Goal: Task Accomplishment & Management: Complete application form

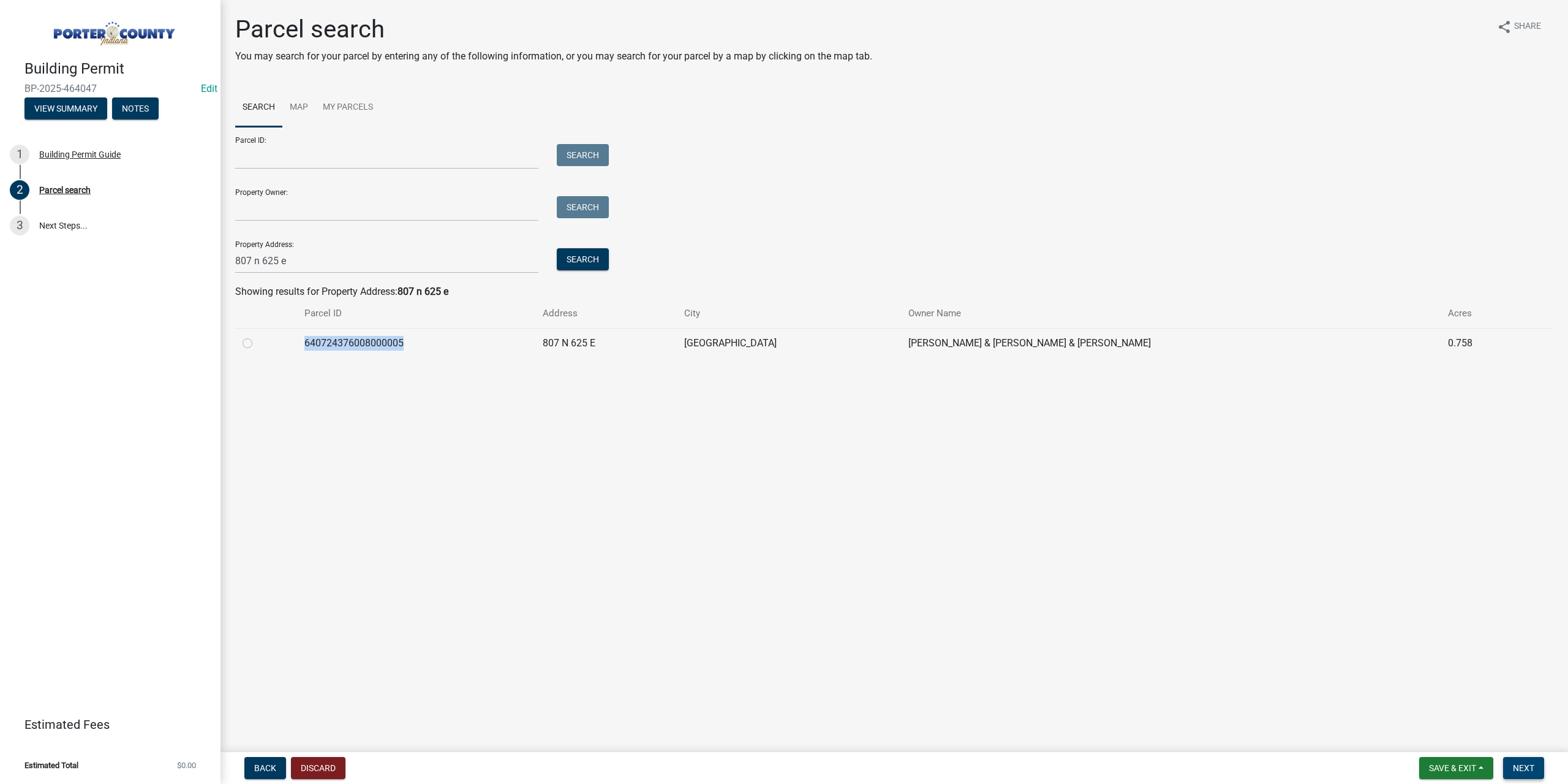
click at [1537, 769] on button "Next" at bounding box center [1523, 768] width 41 height 22
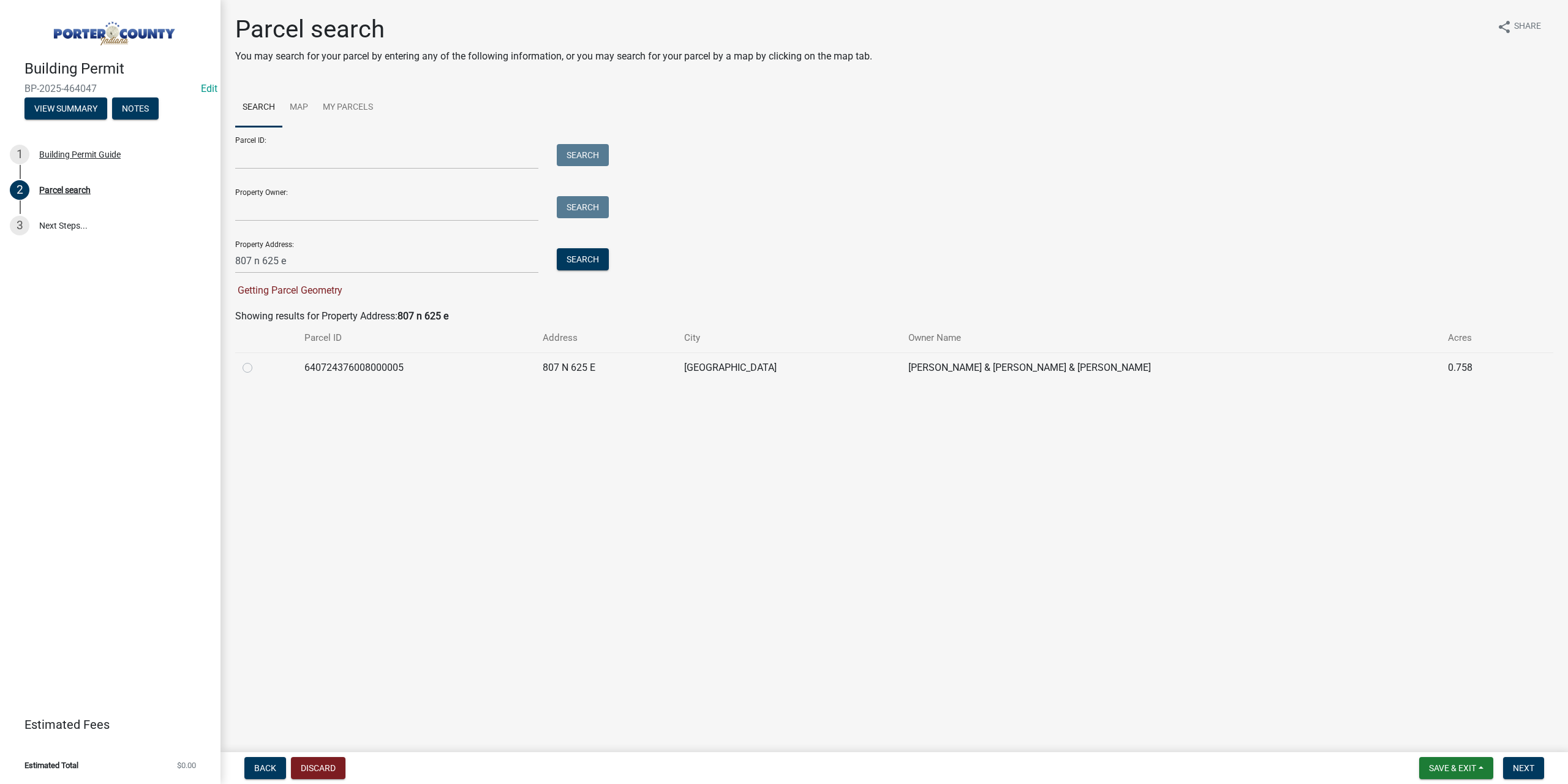
click at [257, 360] on label at bounding box center [257, 360] width 0 height 0
click at [257, 367] on input "radio" at bounding box center [261, 363] width 8 height 8
radio input "true"
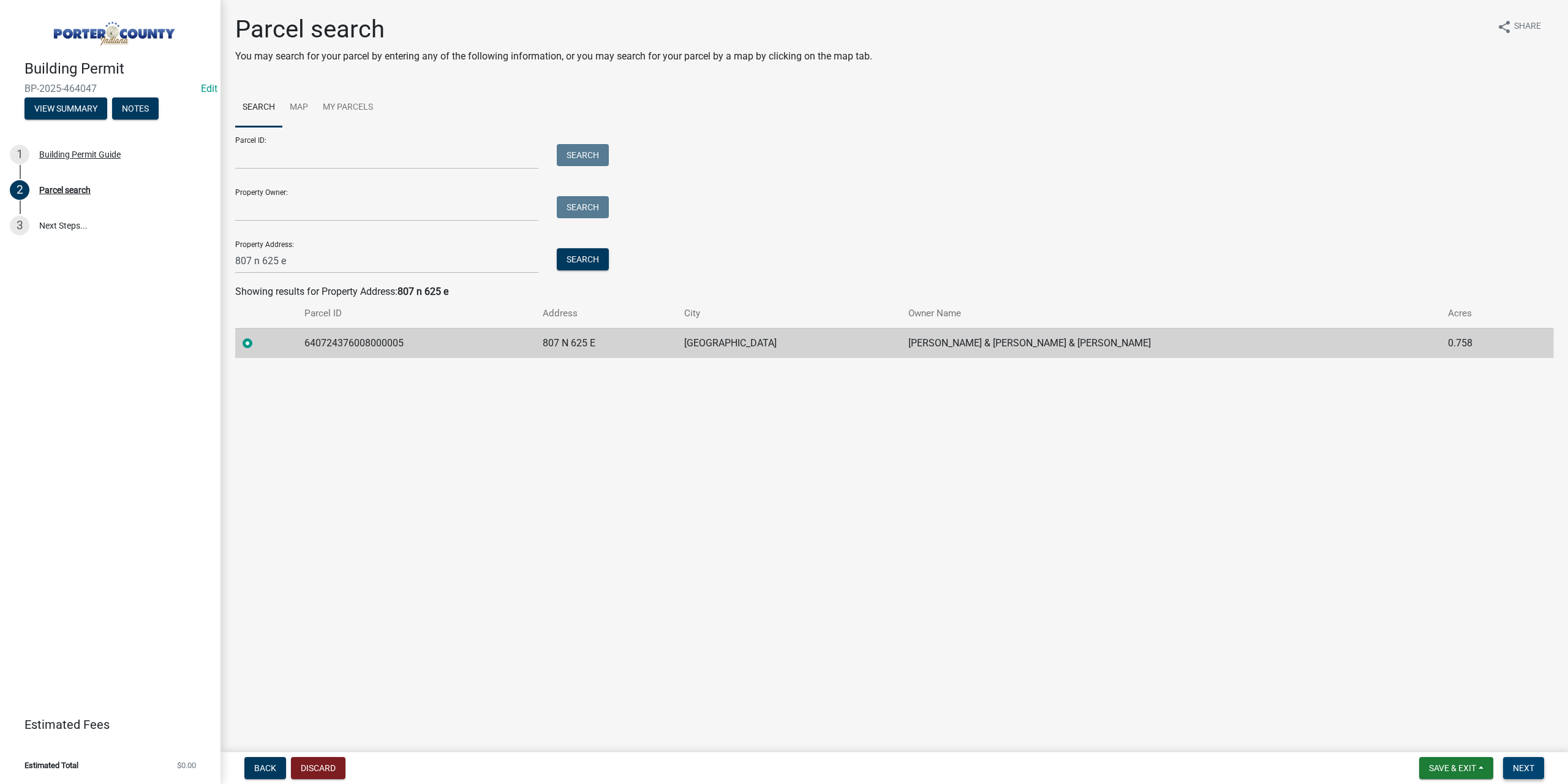
click at [1529, 768] on span "Next" at bounding box center [1523, 768] width 21 height 10
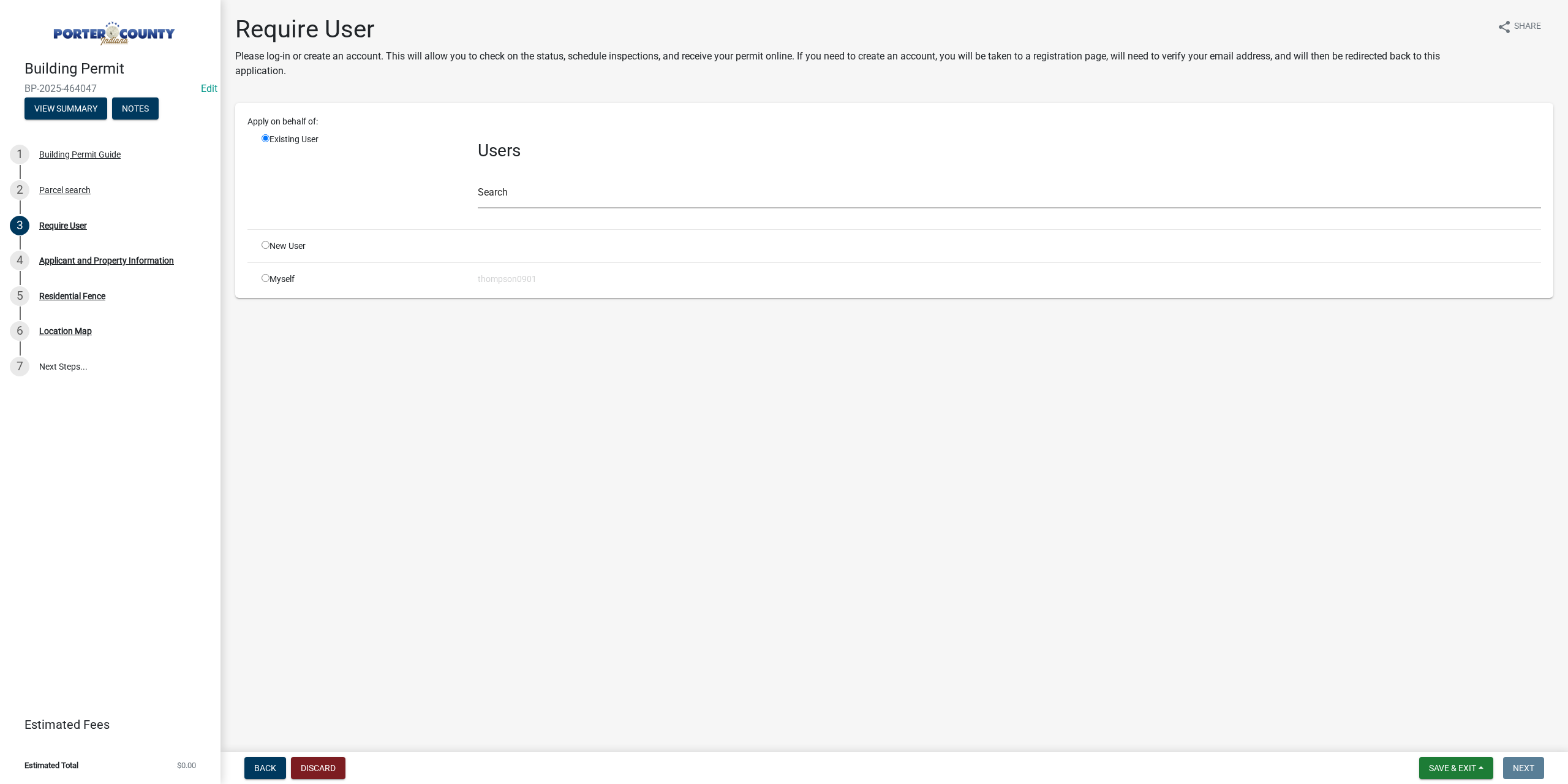
click at [265, 277] on input "radio" at bounding box center [265, 278] width 8 height 8
radio input "true"
radio input "false"
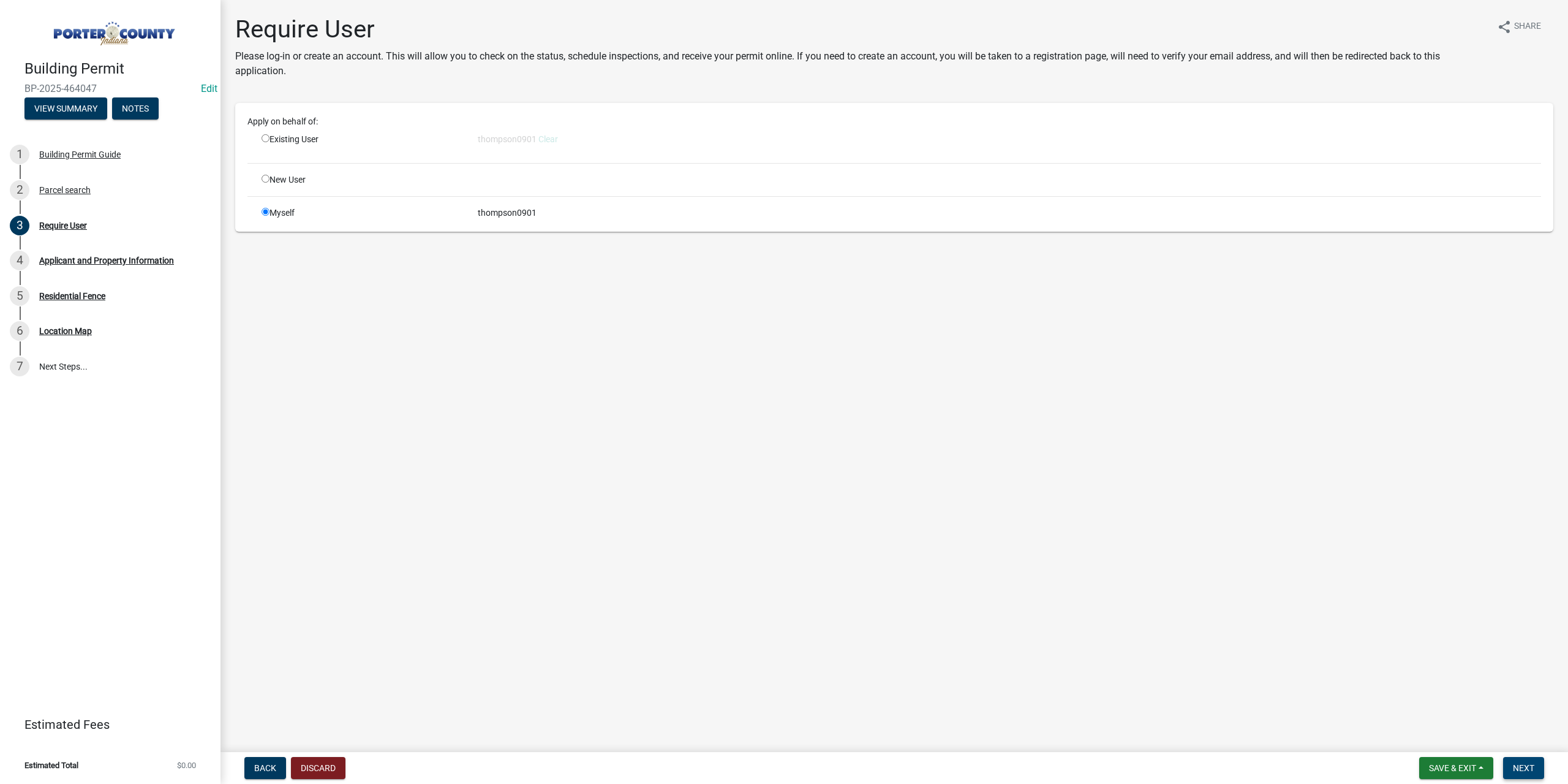
drag, startPoint x: 1530, startPoint y: 768, endPoint x: 1329, endPoint y: 636, distance: 240.5
click at [1529, 768] on span "Next" at bounding box center [1523, 768] width 21 height 10
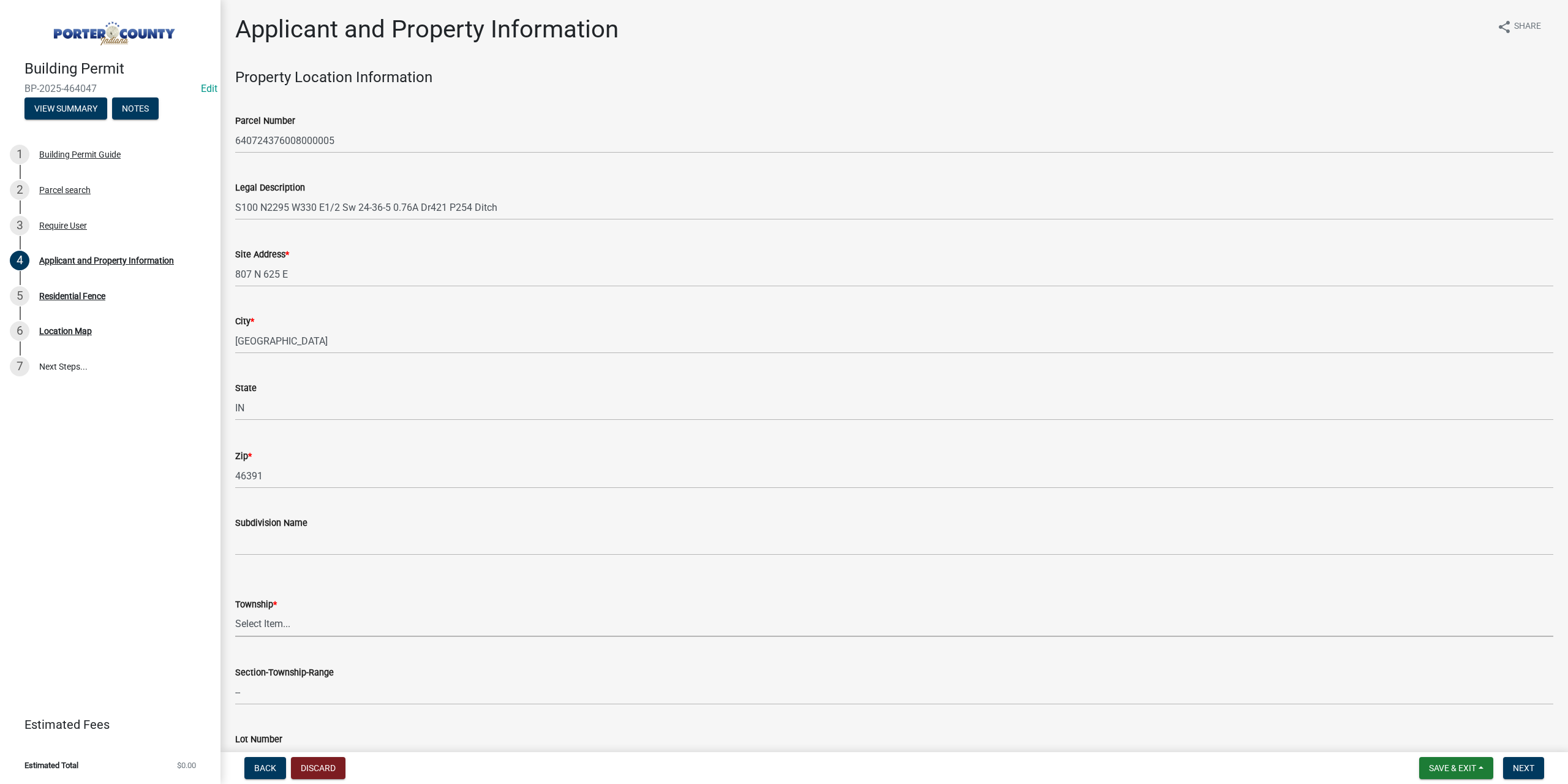
click at [290, 623] on select "Select Item... Boone Center Jackson Liberty Morgan Pine Pleasant Portage Porter…" at bounding box center [895, 624] width 1318 height 25
click at [235, 612] on select "Select Item... Boone Center Jackson Liberty Morgan Pine Pleasant Portage Porter…" at bounding box center [895, 624] width 1318 height 25
select select "dab8d744-4e32-40c1-942b-b7c1ea7347cb"
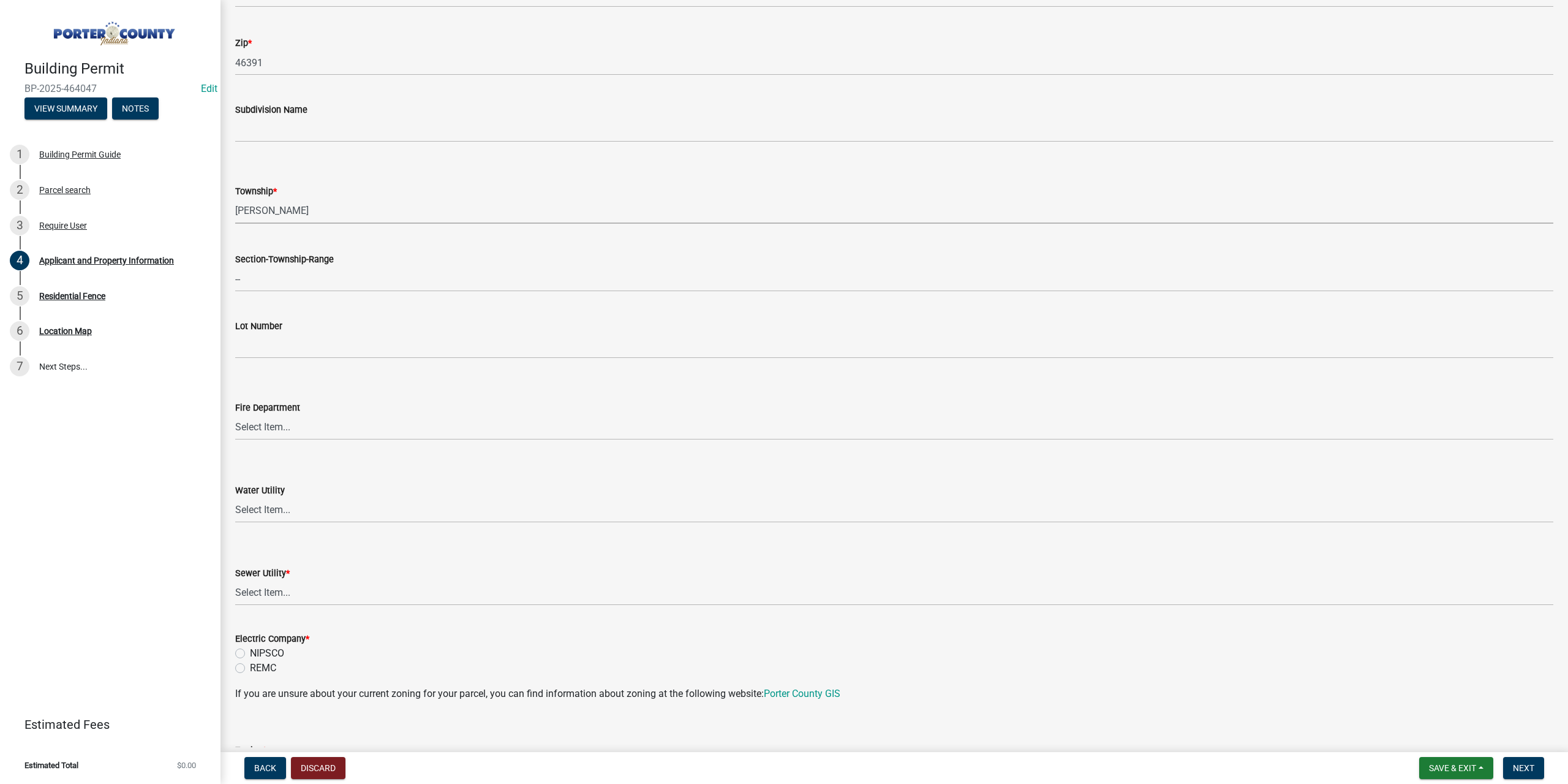
scroll to position [429, 0]
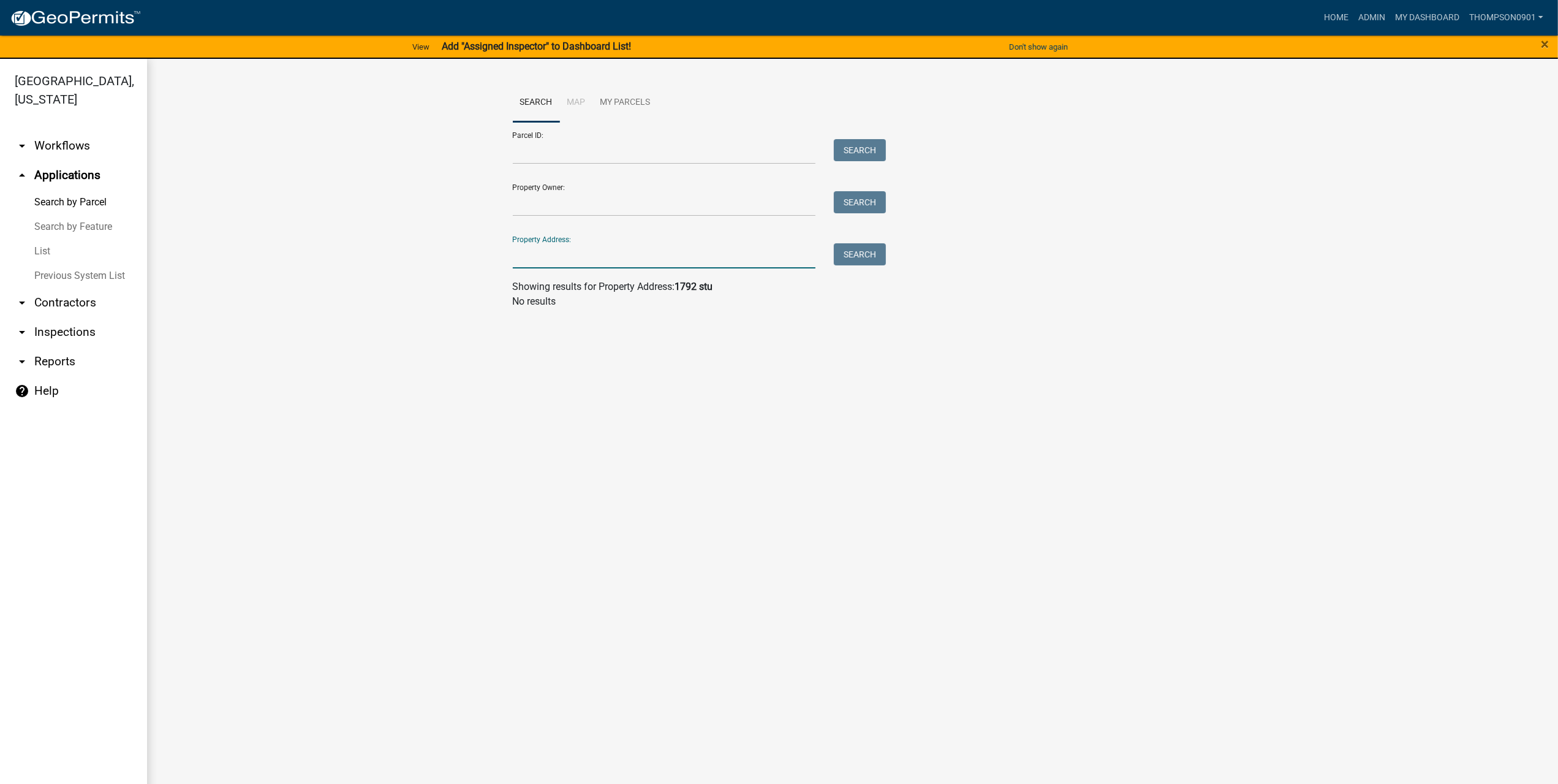
click at [563, 251] on input "Property Address:" at bounding box center [665, 256] width 304 height 25
type input "433 shad"
click at [867, 256] on button "Search" at bounding box center [860, 254] width 52 height 22
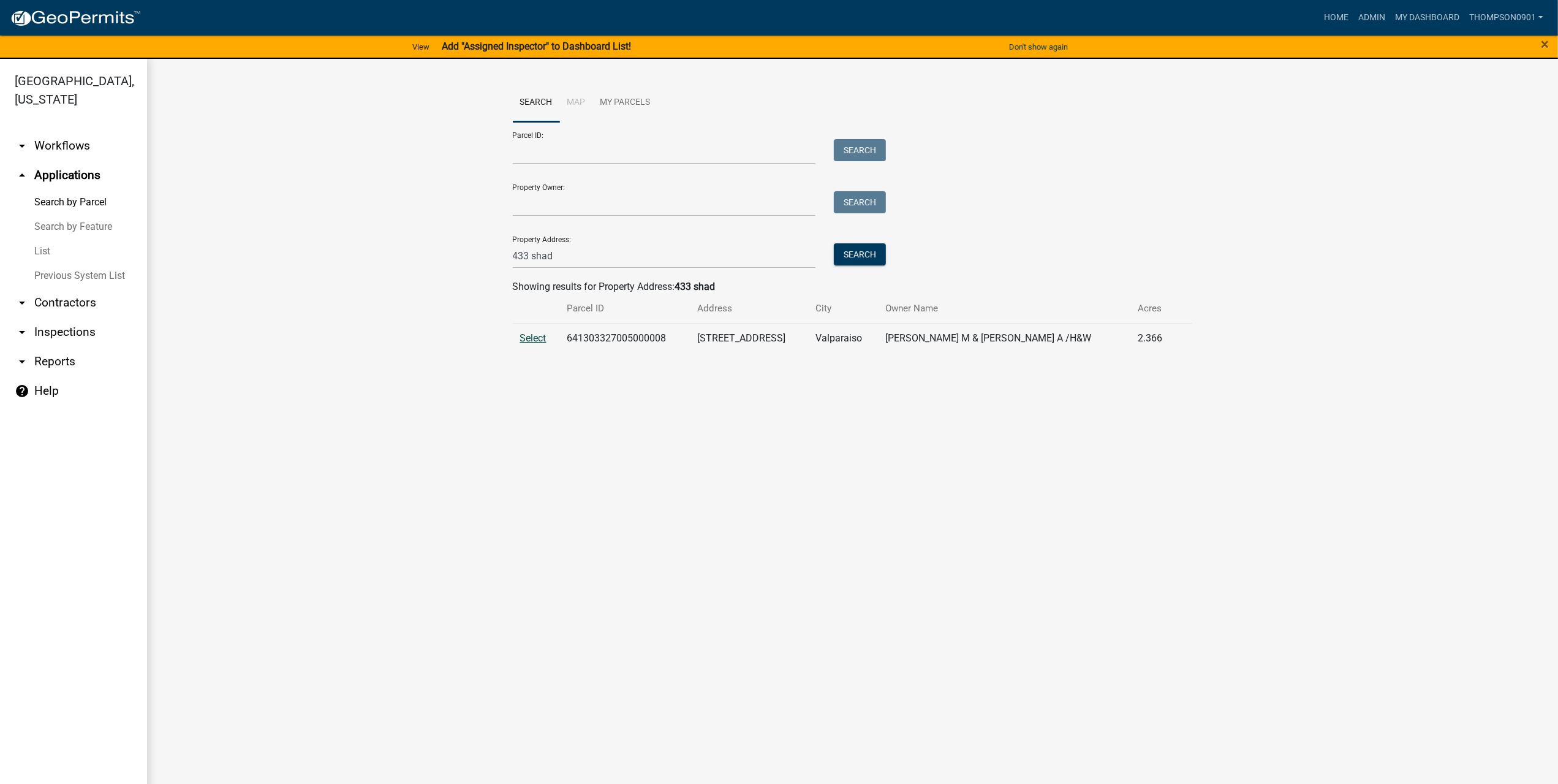
click at [538, 341] on span "Select" at bounding box center [533, 338] width 26 height 12
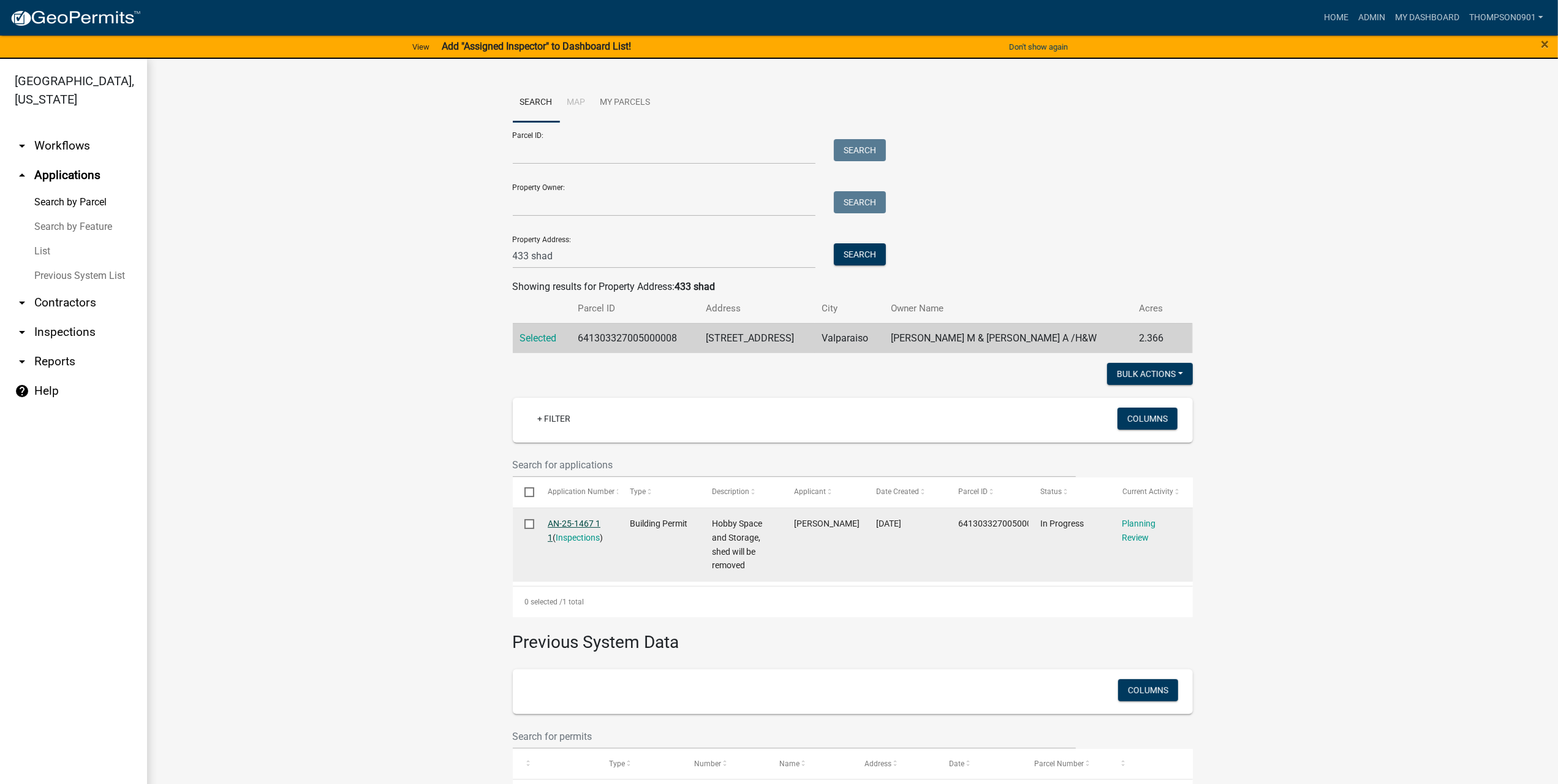
click at [576, 525] on link "AN-25-1467 1 1" at bounding box center [574, 530] width 53 height 24
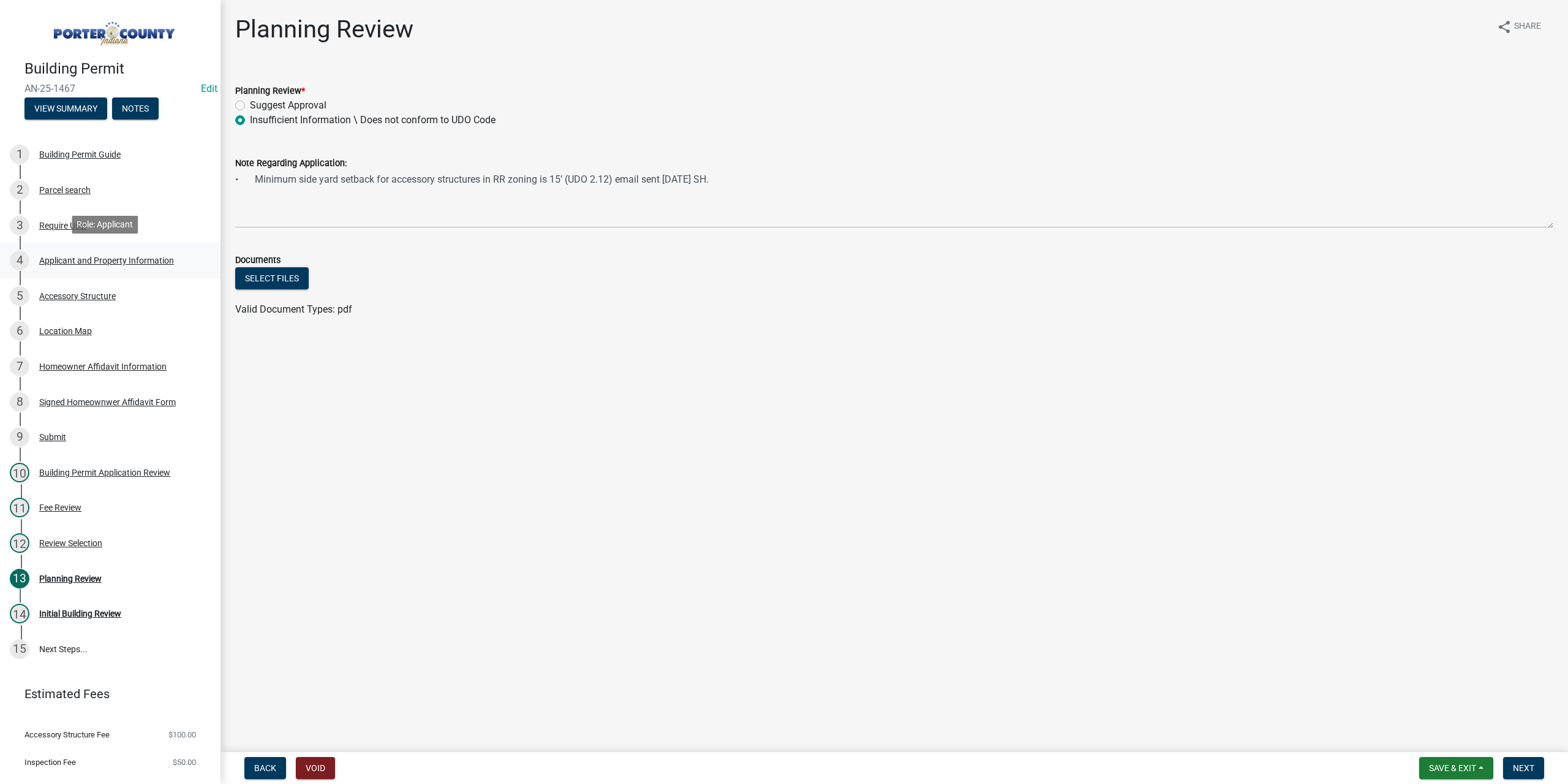
click at [97, 256] on div "Applicant and Property Information" at bounding box center [107, 260] width 135 height 8
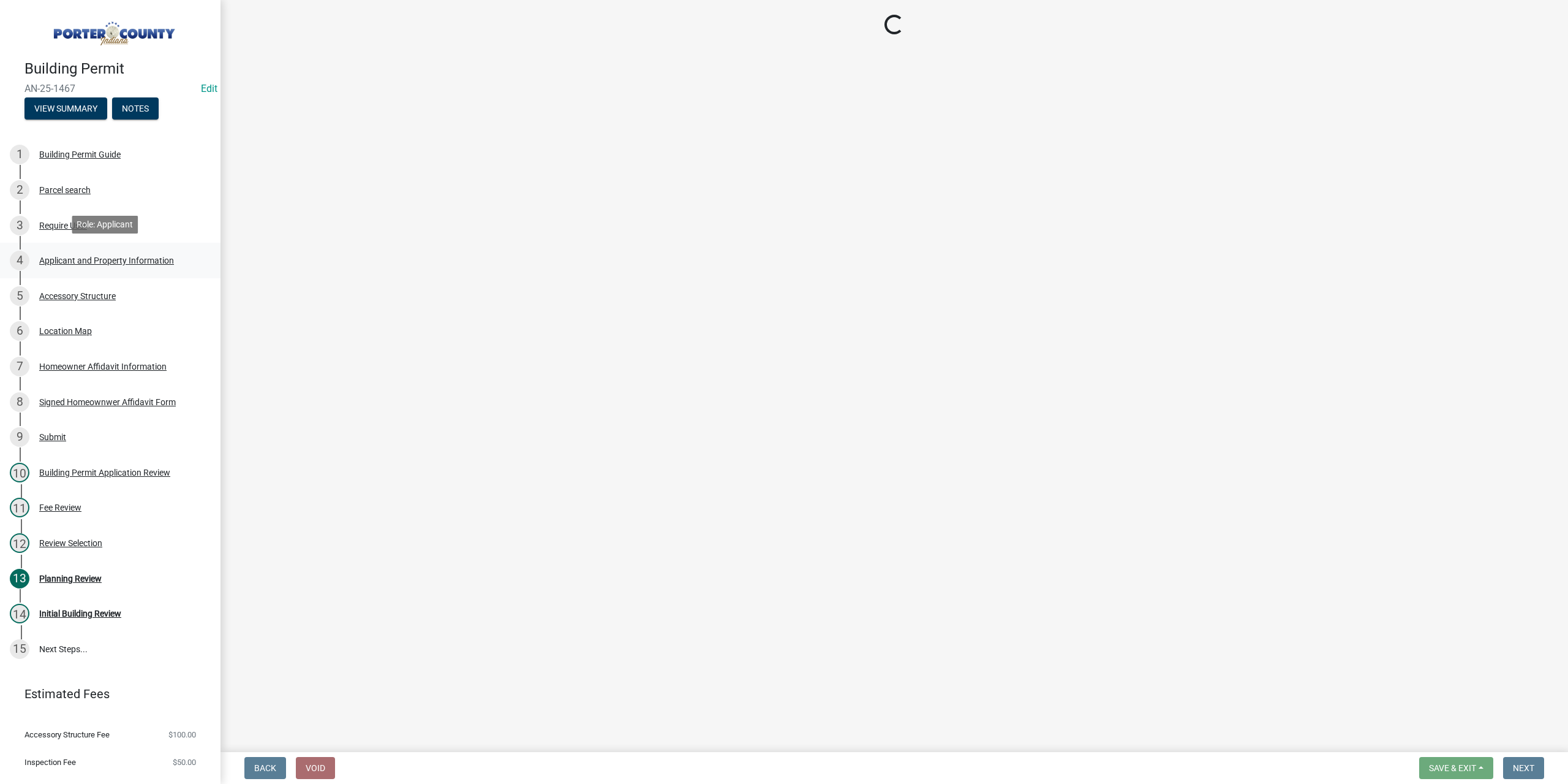
select select "829e86d3-b11d-4b91-b18e-70a426bdae9f"
select select "d328f2ec-9599-4a8d-a81f-48685ed88471"
select select "b0f6f87b-588c-48c3-b728-322303c6bafe"
select select "ea6751d4-6bf7-4a16-89ee-f7801ab82aa1"
select select "92efe679-05f4-414a-9426-51627fba5de6"
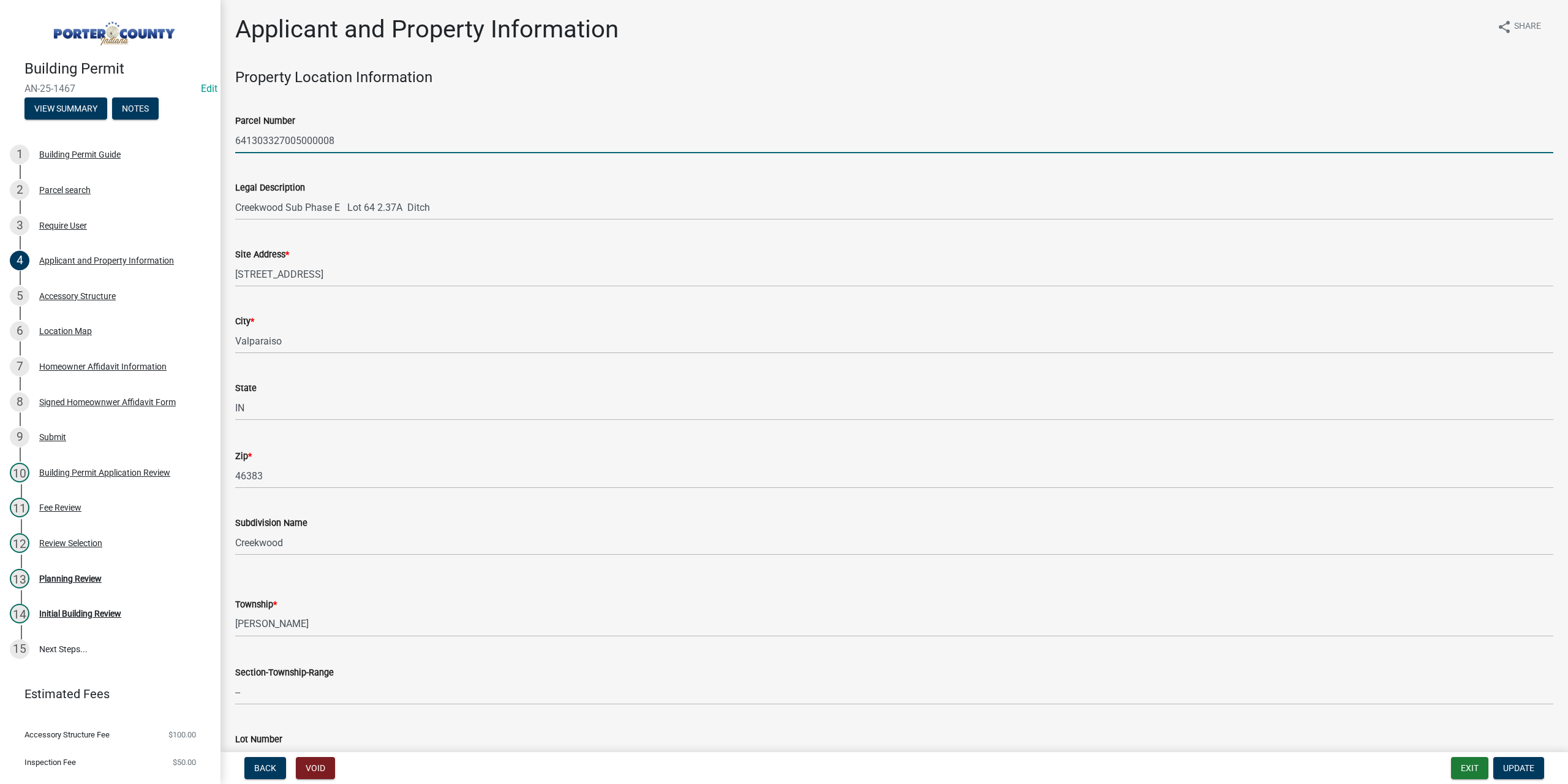
drag, startPoint x: 353, startPoint y: 140, endPoint x: 140, endPoint y: 132, distance: 213.2
click at [140, 132] on div "Building Permit AN-25-1467 Edit View Summary Notes 1 Building Permit Guide 2 Pa…" at bounding box center [784, 392] width 1568 height 784
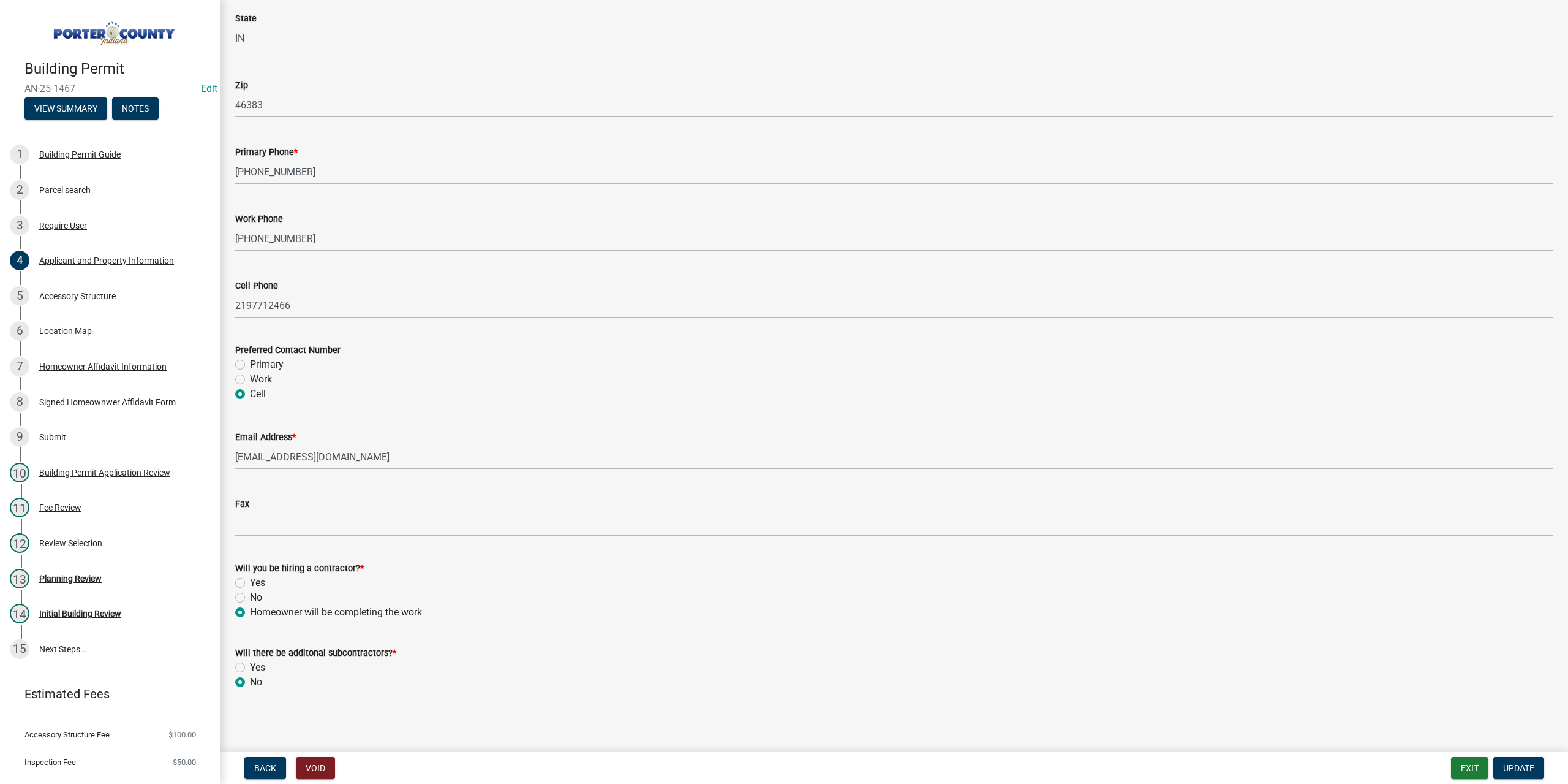
scroll to position [1508, 0]
click at [62, 297] on div "Accessory Structure" at bounding box center [77, 296] width 77 height 8
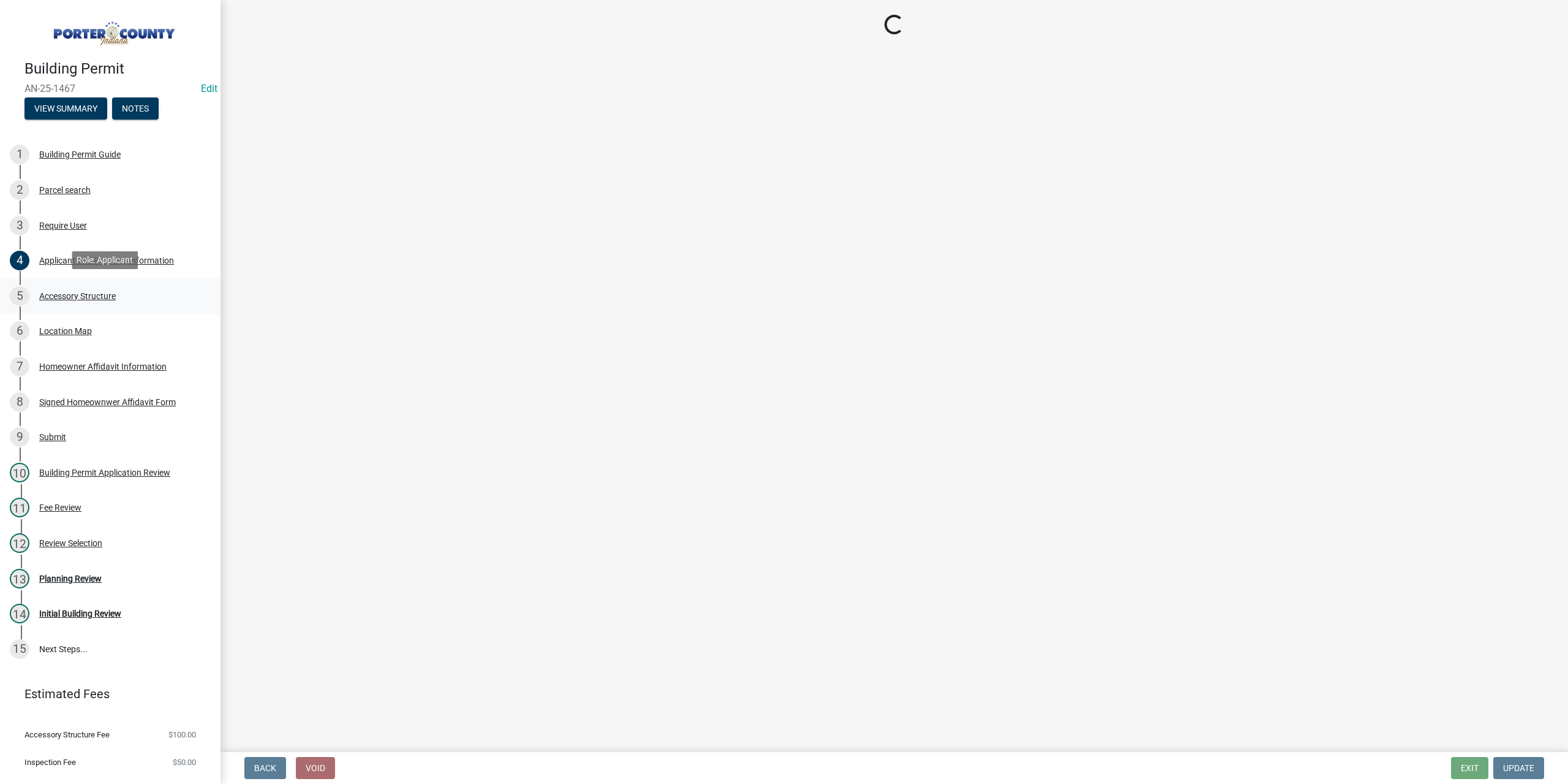
scroll to position [0, 0]
select select "e417d459-1a07-4045-9f8a-b98bfca84a5c"
select select "b16561a8-8531-4c00-a0ba-45c0345273e3"
select select "29856c7f-eeba-4e54-97cb-4d08c5c5b677"
select select "d4b8d1da-05eb-44cd-bbb6-c979fa719f22"
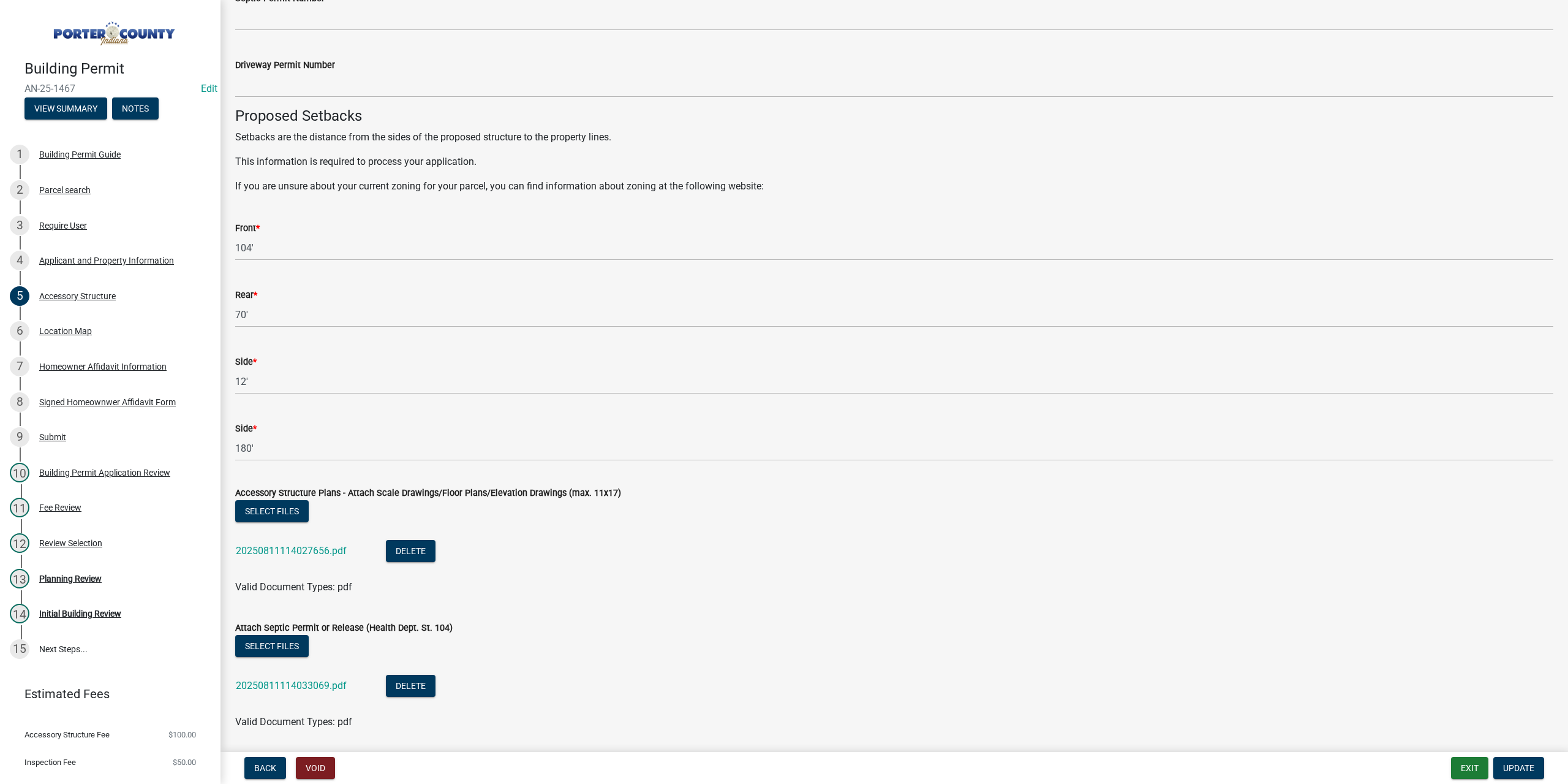
scroll to position [1899, 0]
click at [76, 326] on div "Location Map" at bounding box center [66, 331] width 53 height 8
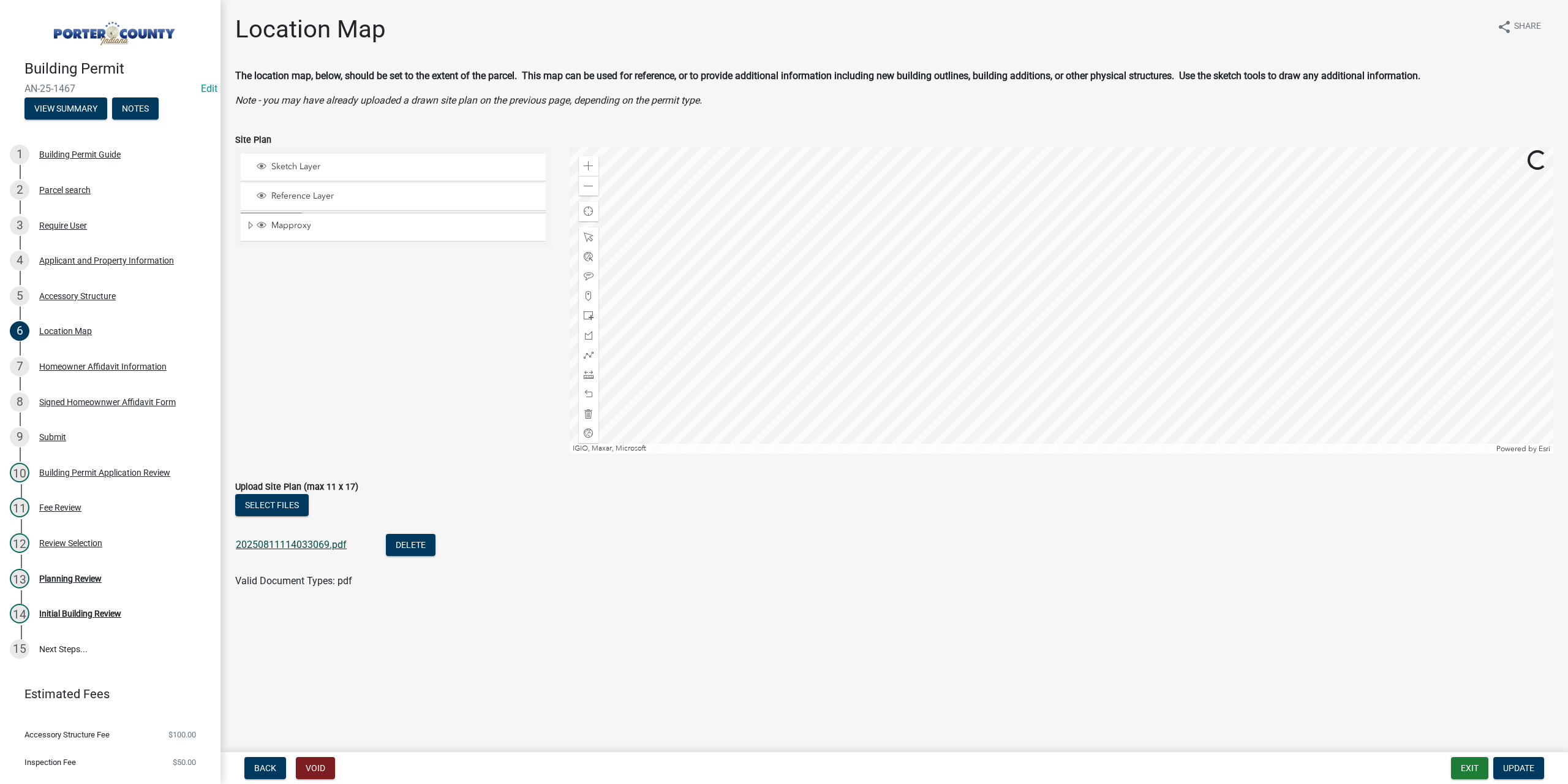
click at [322, 546] on link "20250811114033069.pdf" at bounding box center [291, 544] width 111 height 12
click at [281, 505] on button "Select files" at bounding box center [272, 505] width 73 height 22
click at [1518, 770] on span "Update" at bounding box center [1518, 768] width 31 height 10
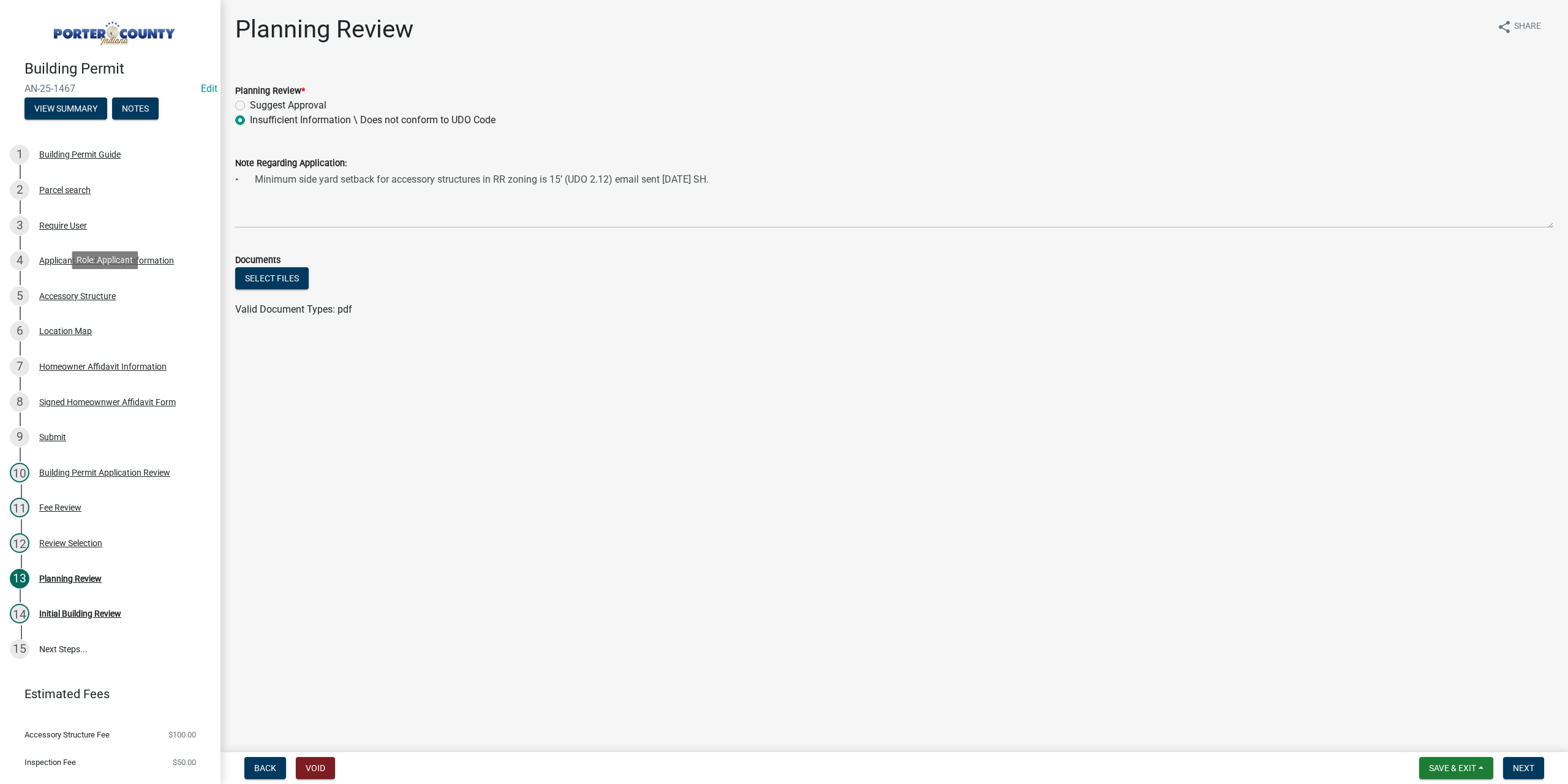
click at [98, 294] on div "Accessory Structure" at bounding box center [77, 296] width 77 height 8
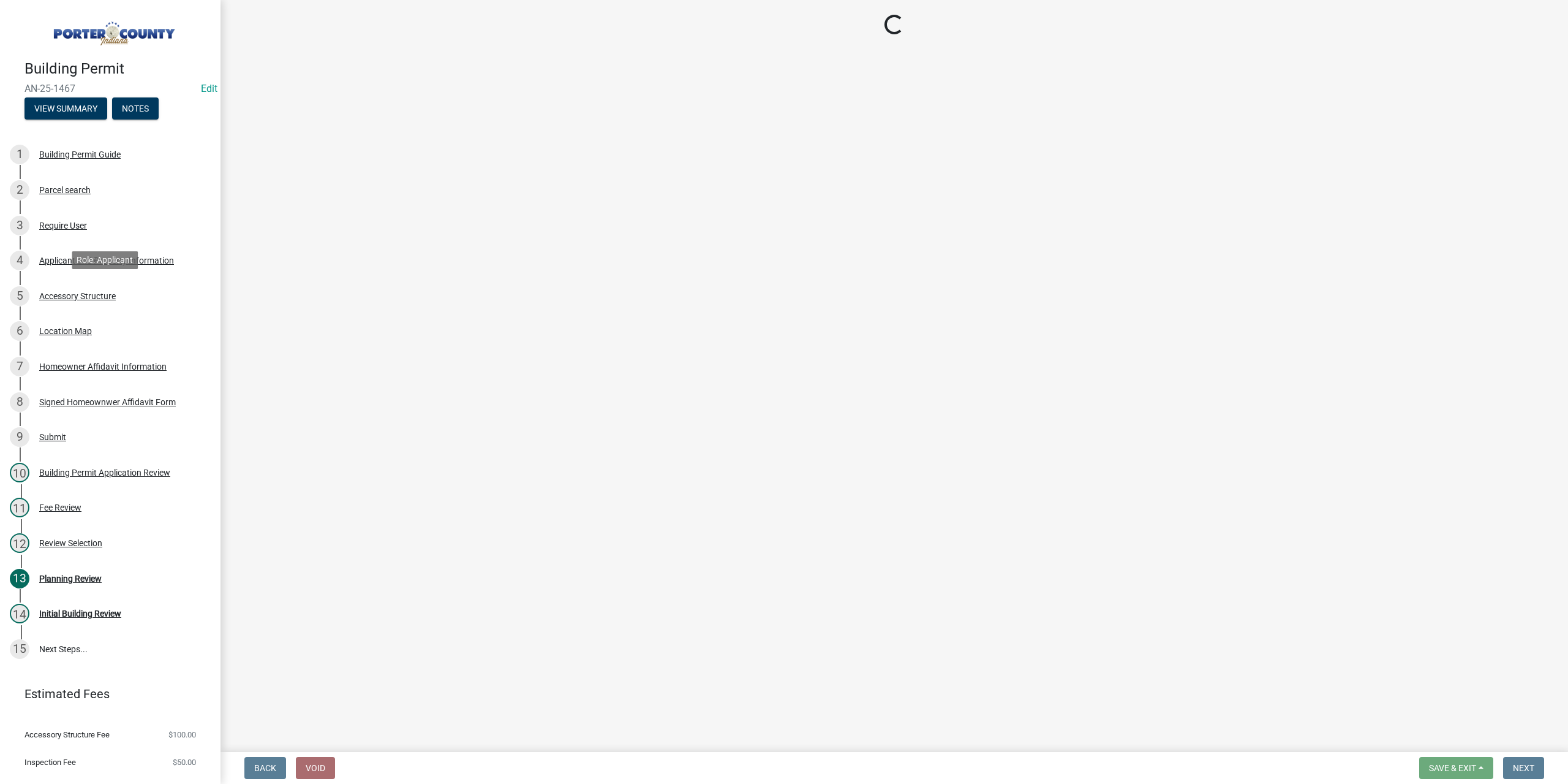
select select "e417d459-1a07-4045-9f8a-b98bfca84a5c"
select select "b16561a8-8531-4c00-a0ba-45c0345273e3"
select select "29856c7f-eeba-4e54-97cb-4d08c5c5b677"
select select "d4b8d1da-05eb-44cd-bbb6-c979fa719f22"
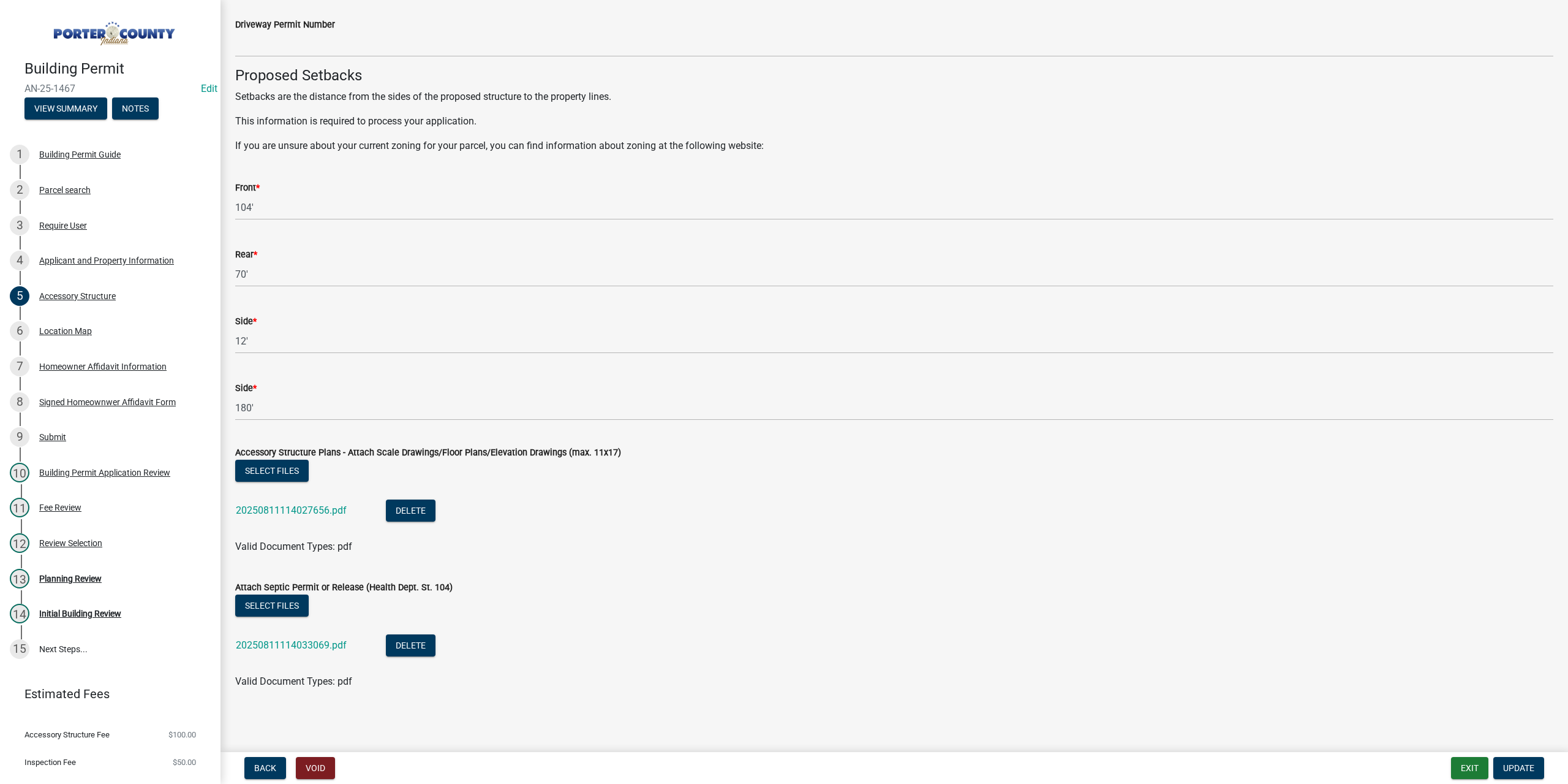
scroll to position [1940, 0]
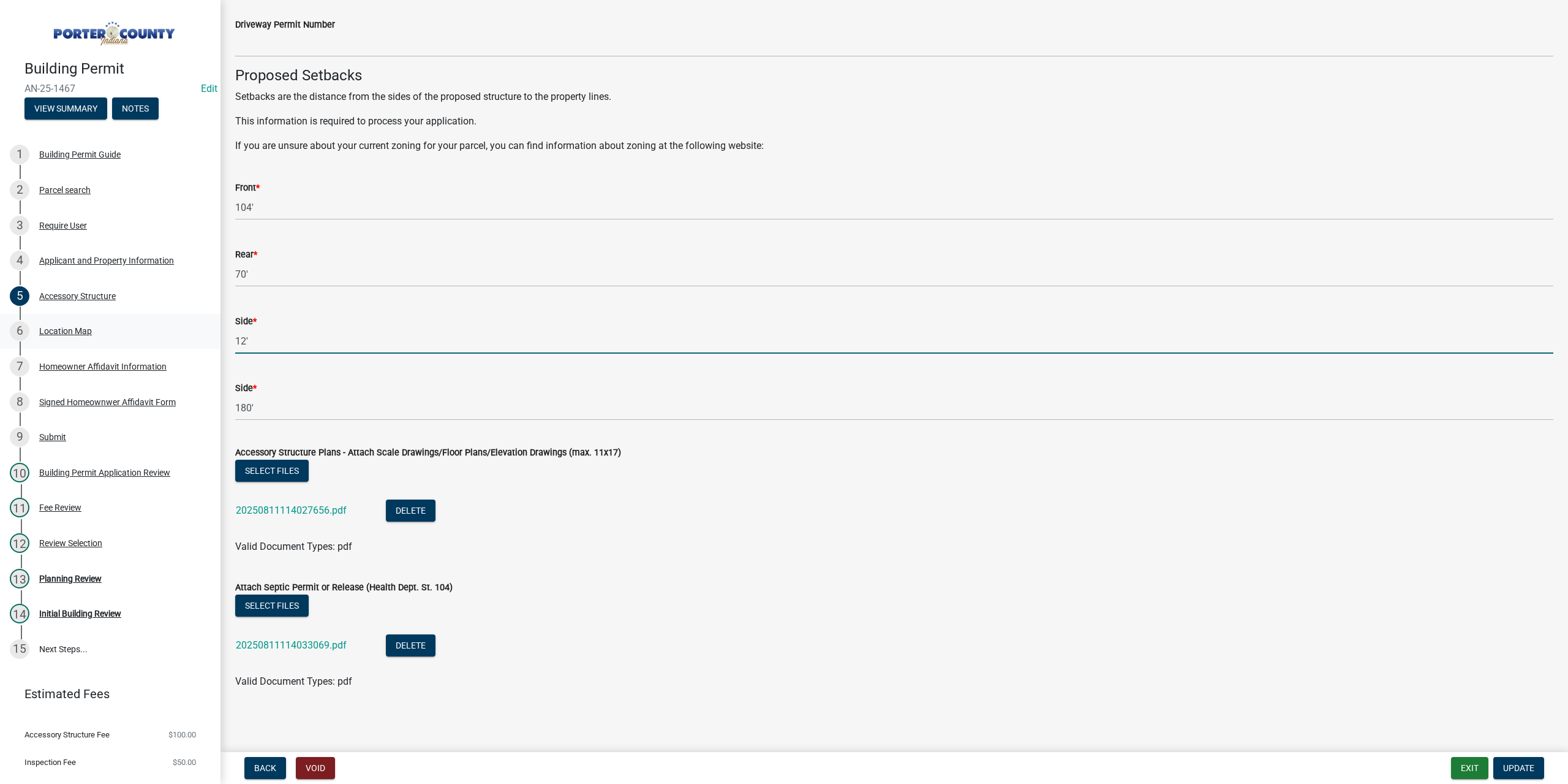
drag, startPoint x: 290, startPoint y: 337, endPoint x: 166, endPoint y: 329, distance: 124.3
click at [166, 329] on div "Building Permit AN-25-1467 Edit View Summary Notes 1 Building Permit Guide 2 Pa…" at bounding box center [784, 392] width 1568 height 784
type input "16'"
click at [261, 603] on button "Select files" at bounding box center [272, 606] width 73 height 22
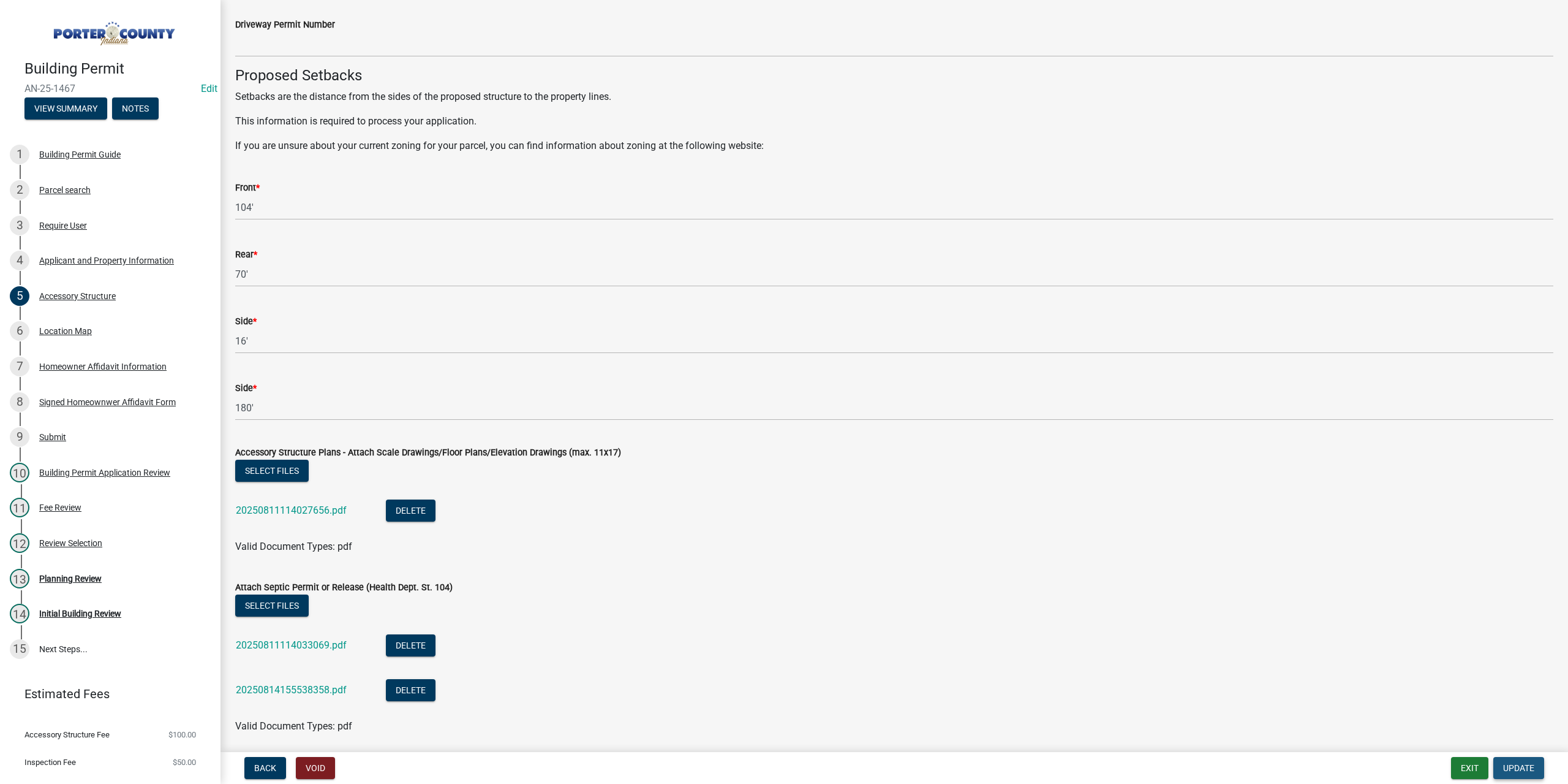
click at [1523, 767] on span "Update" at bounding box center [1518, 768] width 31 height 10
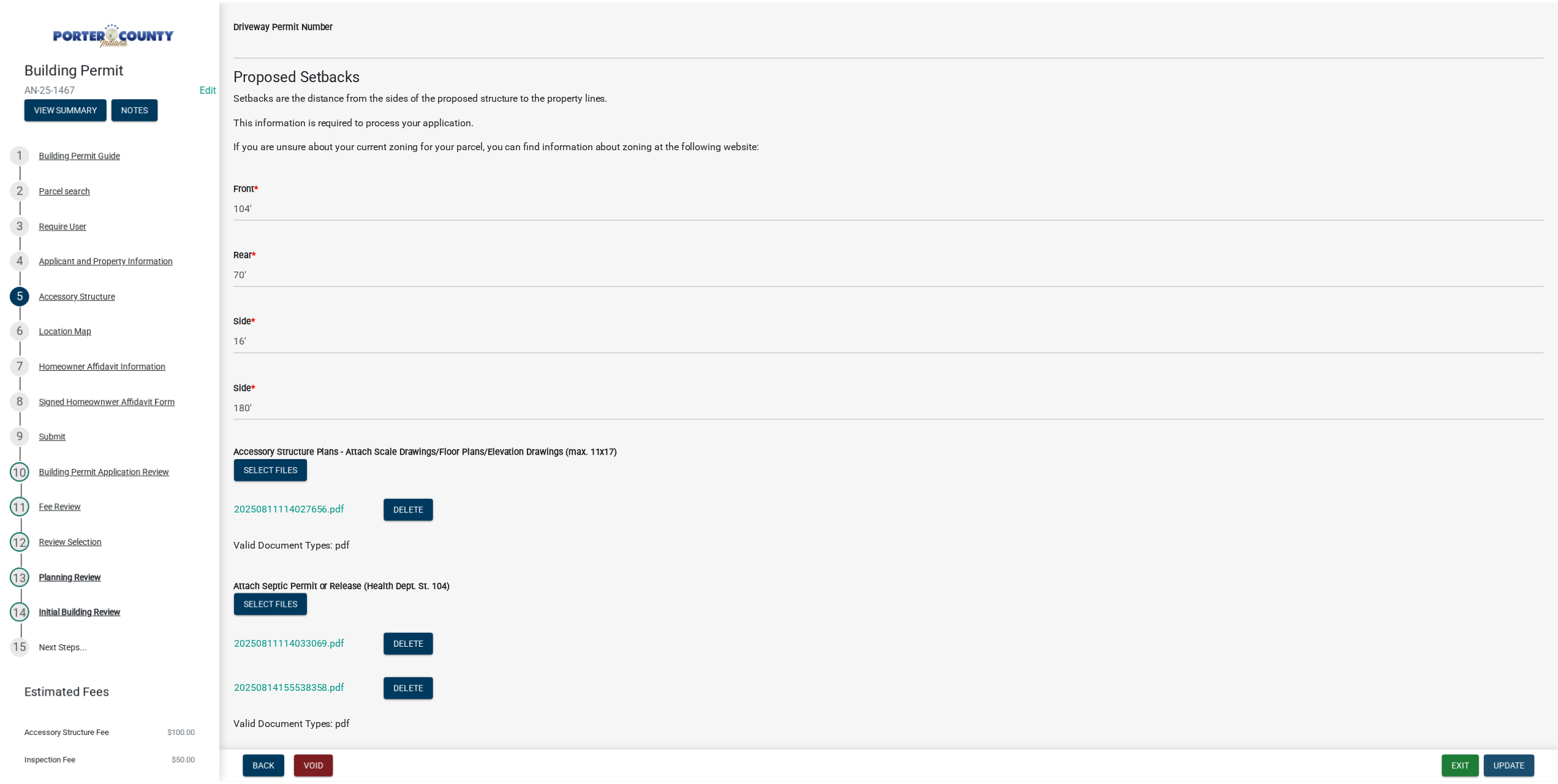
scroll to position [0, 0]
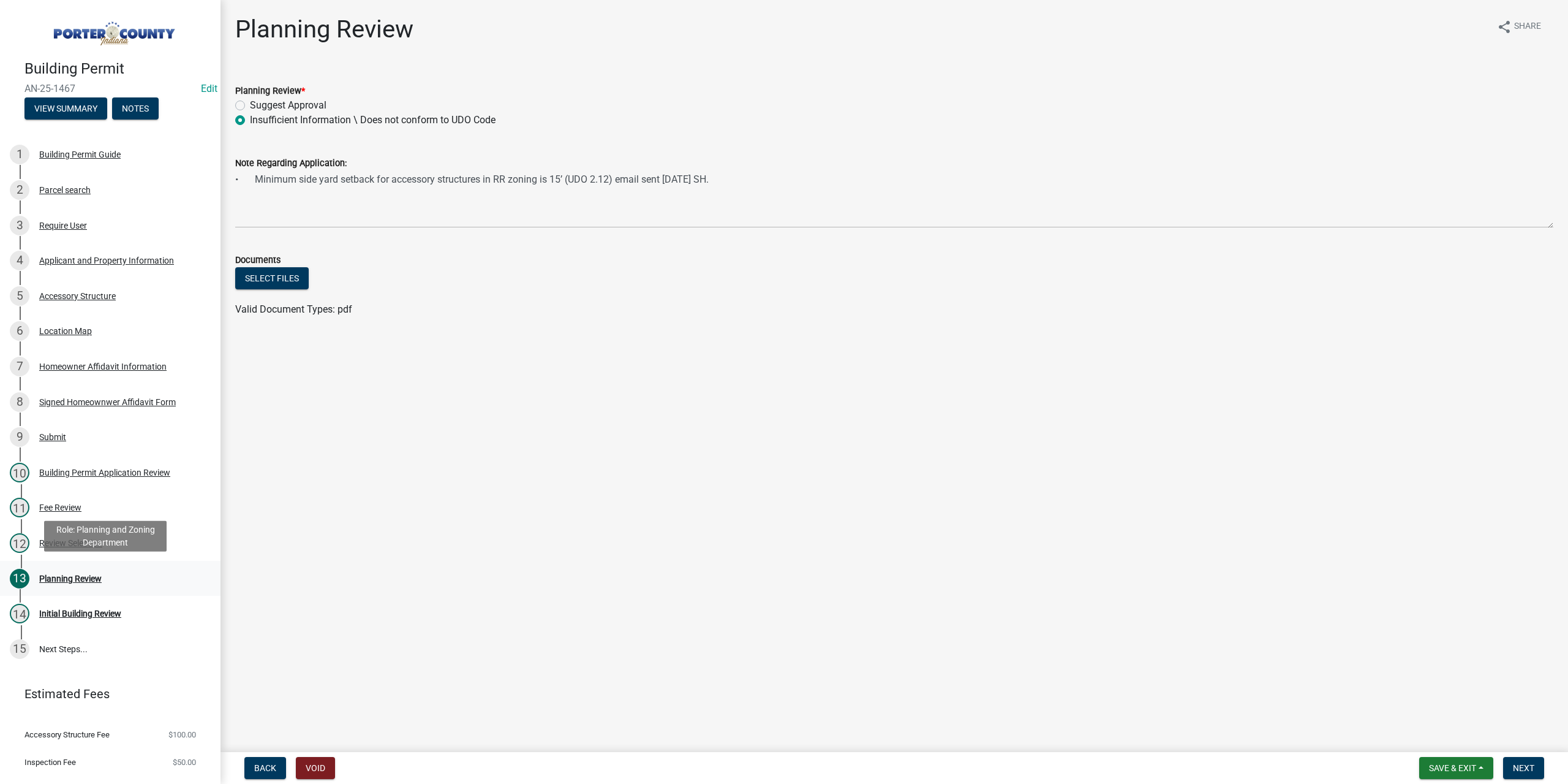
click at [99, 569] on div "13 Planning Review" at bounding box center [105, 578] width 191 height 19
click at [73, 577] on div "Planning Review" at bounding box center [71, 579] width 62 height 8
click at [263, 283] on button "Select files" at bounding box center [272, 278] width 73 height 22
drag, startPoint x: 92, startPoint y: 85, endPoint x: 41, endPoint y: 77, distance: 51.6
click at [41, 77] on div "Building Permit AN-25-1467 Edit View Summary Notes" at bounding box center [110, 87] width 201 height 72
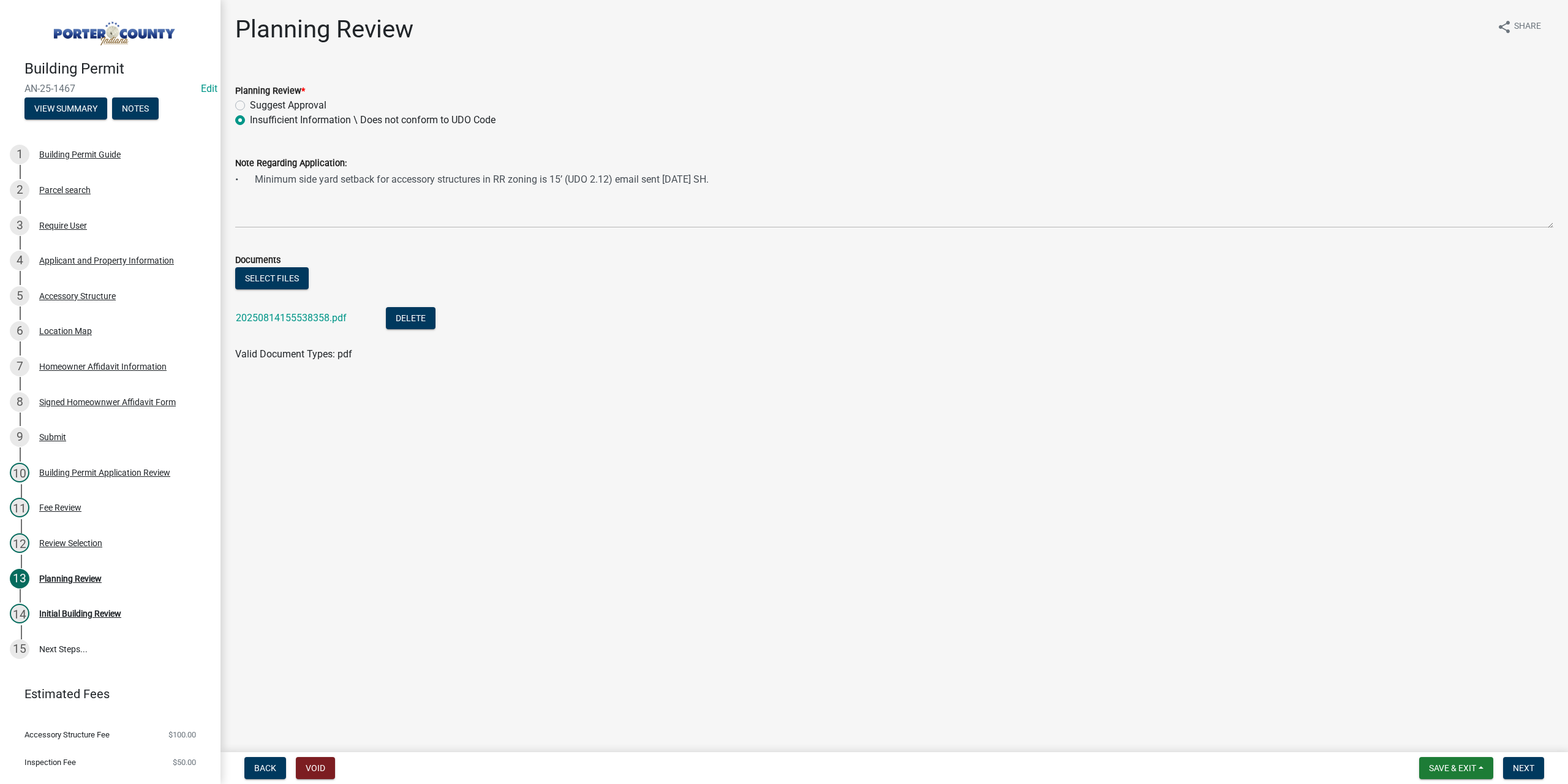
copy span "AN-25-1467"
click at [1440, 768] on span "Save & Exit" at bounding box center [1452, 768] width 47 height 10
click at [1437, 739] on button "Save & Exit" at bounding box center [1444, 735] width 98 height 29
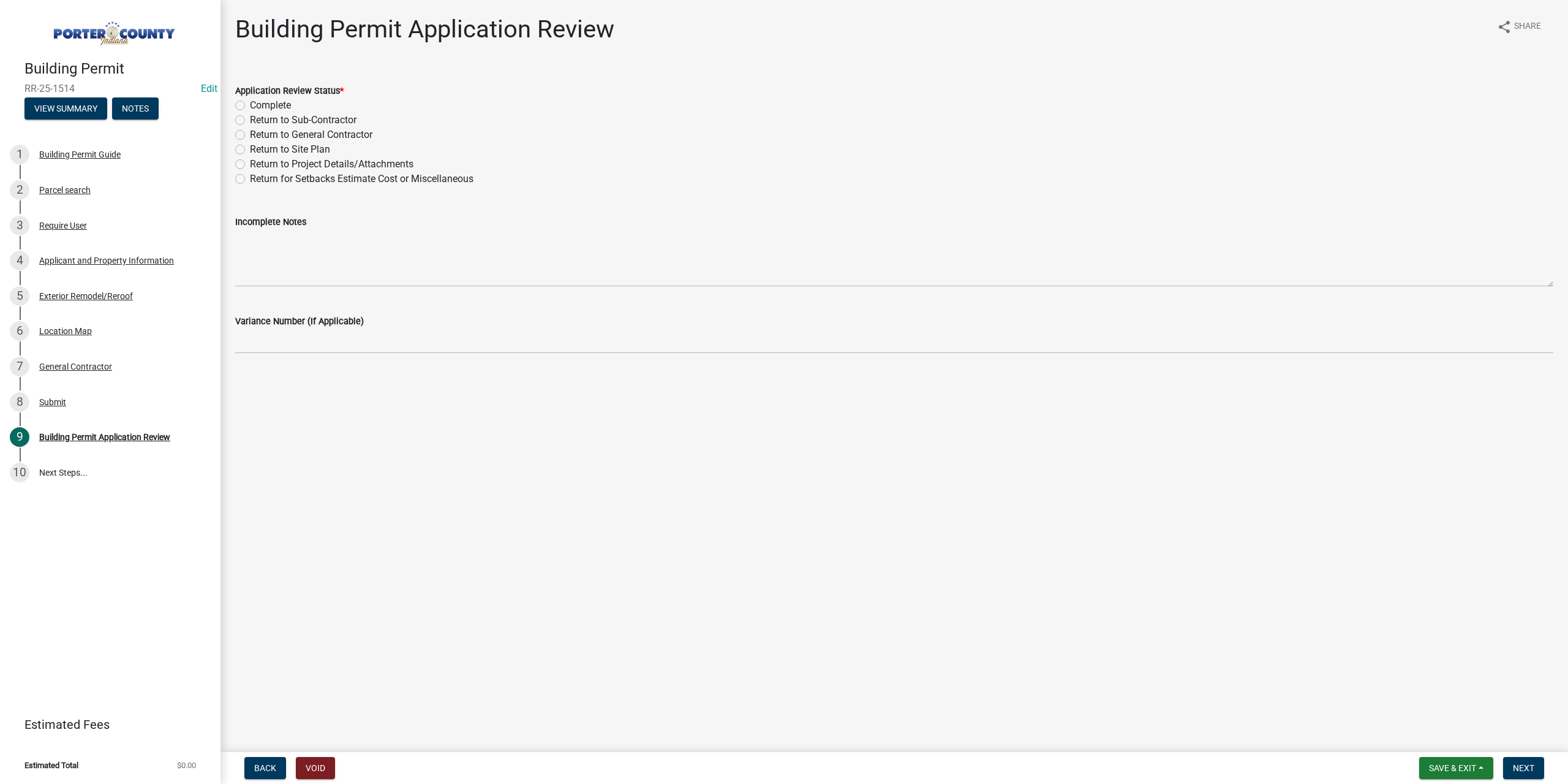
click at [133, 293] on div "Exterior Remodel/Reroof" at bounding box center [86, 296] width 93 height 8
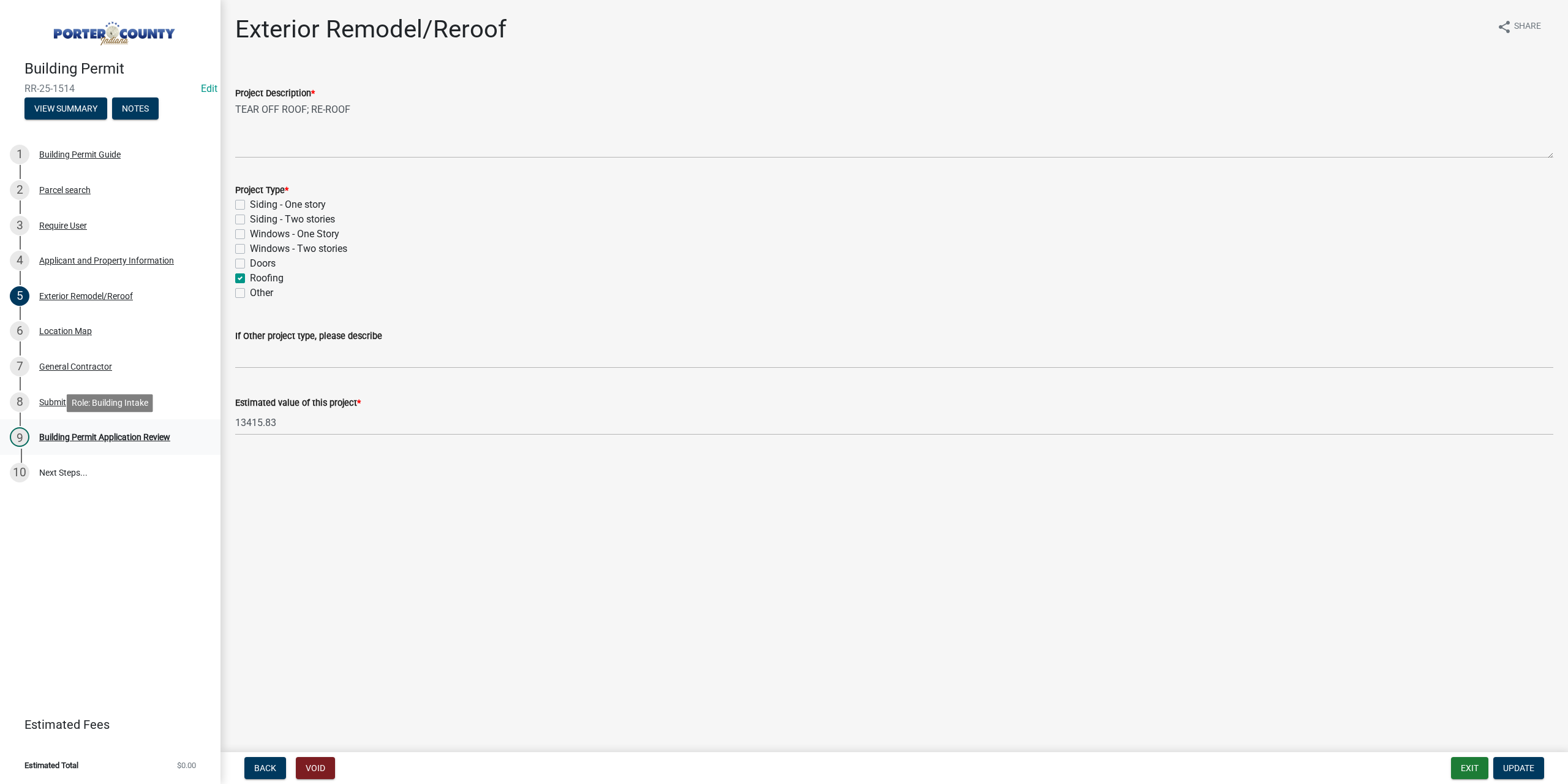
click at [116, 440] on div "Building Permit Application Review" at bounding box center [105, 437] width 131 height 8
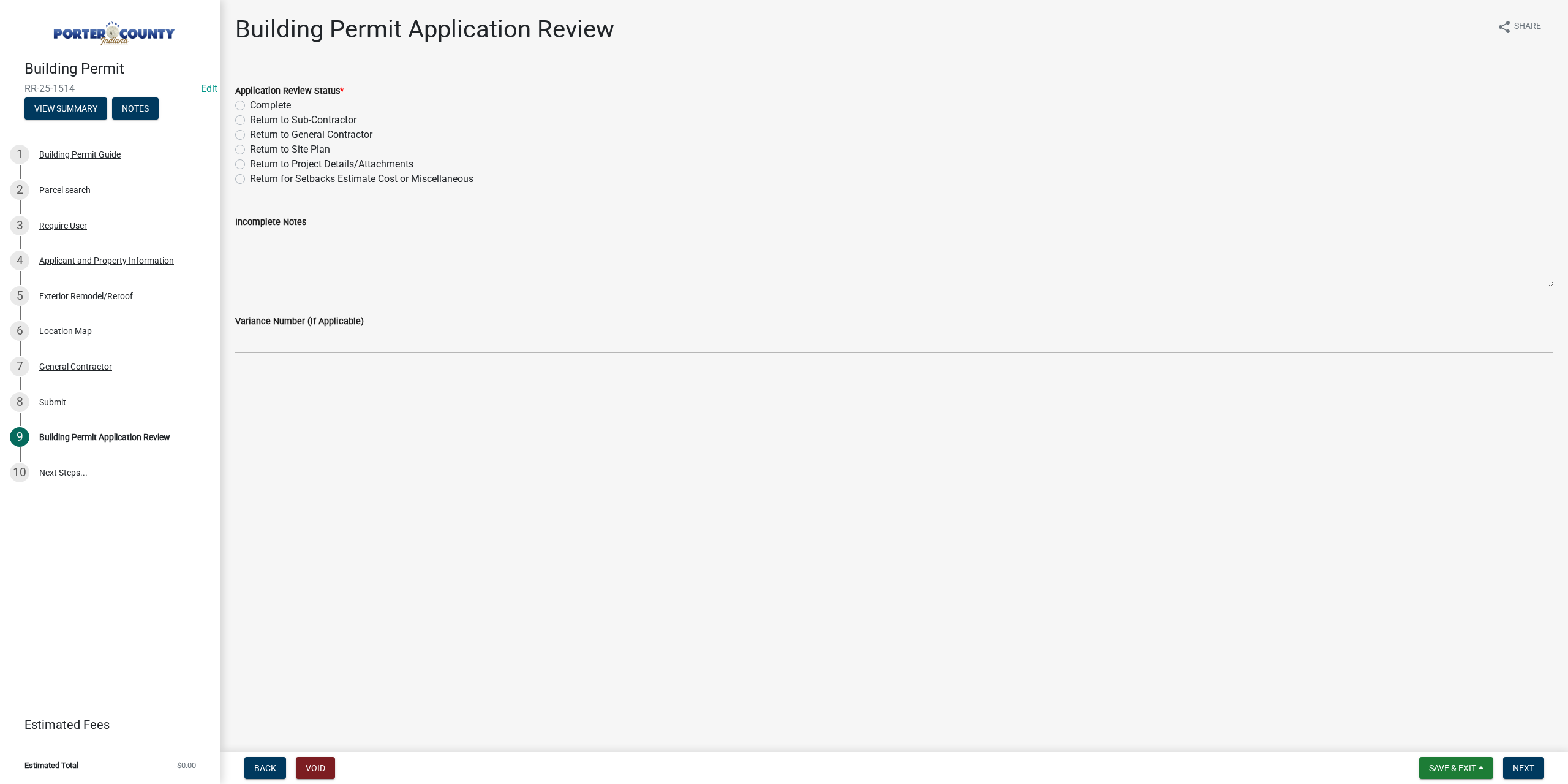
click at [250, 106] on label "Complete" at bounding box center [270, 105] width 41 height 14
click at [250, 106] on input "Complete" at bounding box center [253, 102] width 8 height 8
radio input "true"
click at [1534, 781] on nav "Back Void Save & Exit Save Save & Exit Next" at bounding box center [894, 768] width 1348 height 32
click at [1526, 767] on span "Next" at bounding box center [1523, 768] width 21 height 10
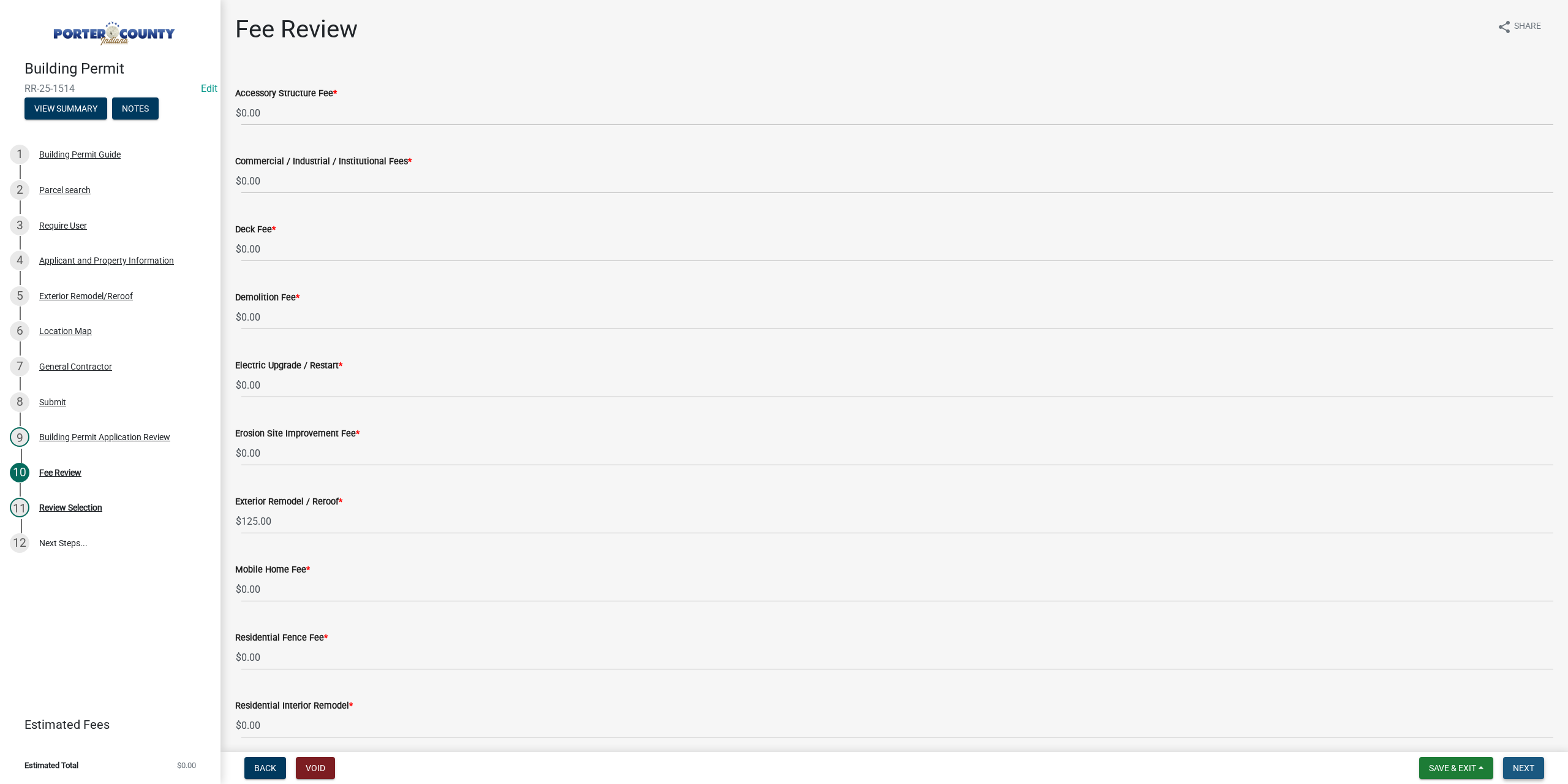
click at [1520, 759] on button "Next" at bounding box center [1523, 768] width 41 height 22
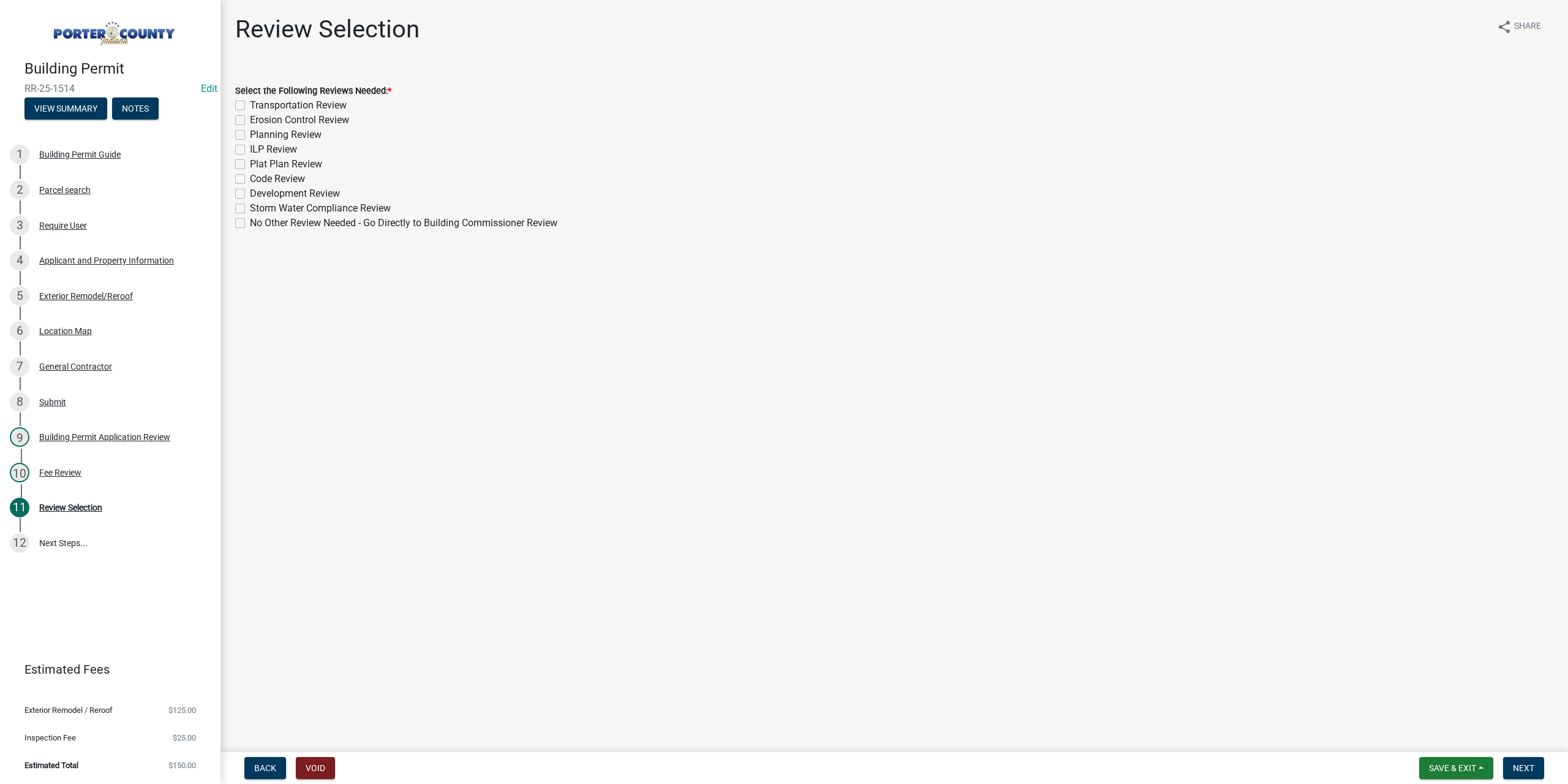
click at [250, 224] on label "No Other Review Needed - Go Directly to Building Commissioner Review" at bounding box center [404, 222] width 308 height 14
click at [250, 224] on input "No Other Review Needed - Go Directly to Building Commissioner Review" at bounding box center [253, 219] width 8 height 8
checkbox input "true"
checkbox input "false"
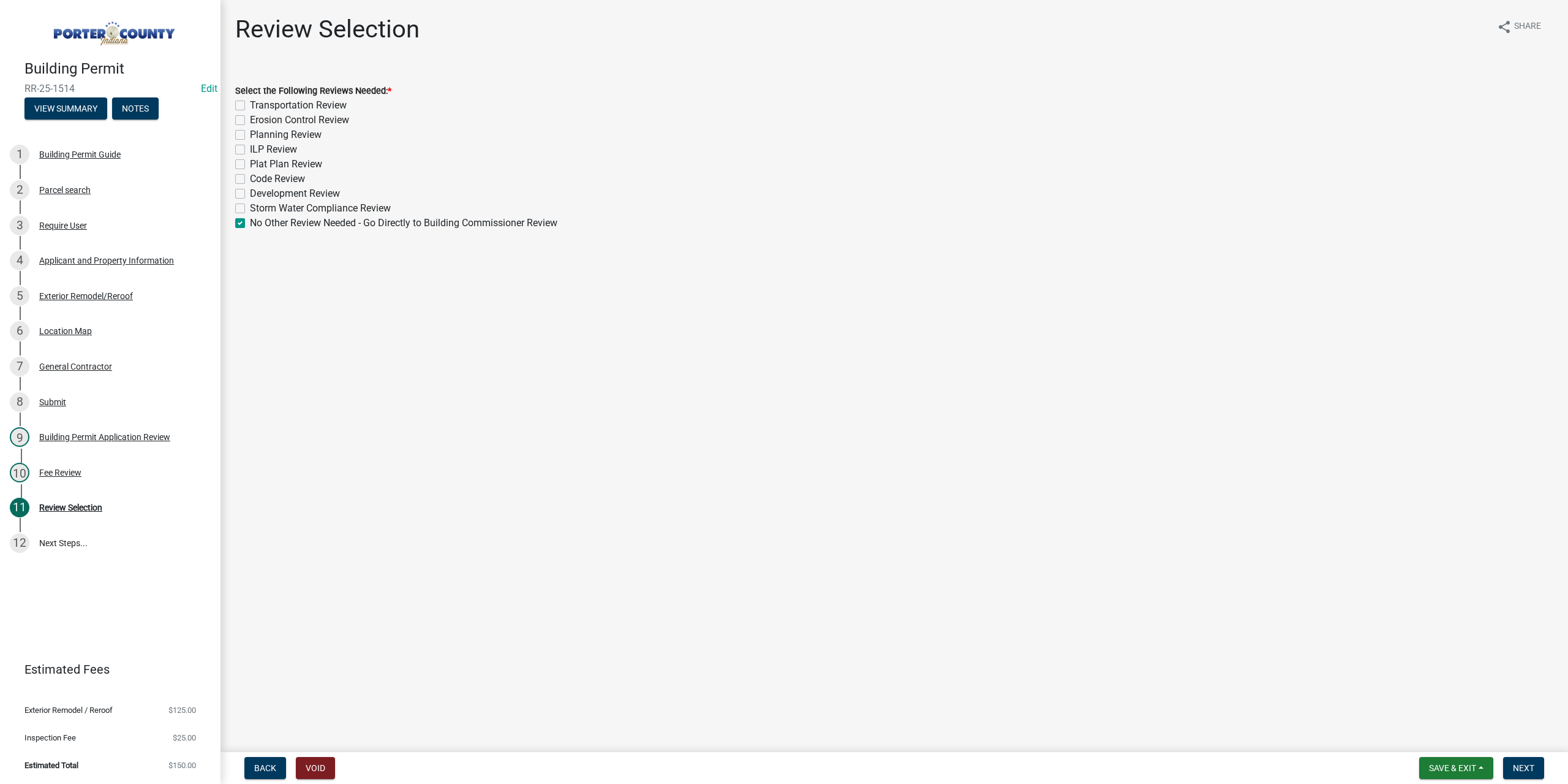
checkbox input "false"
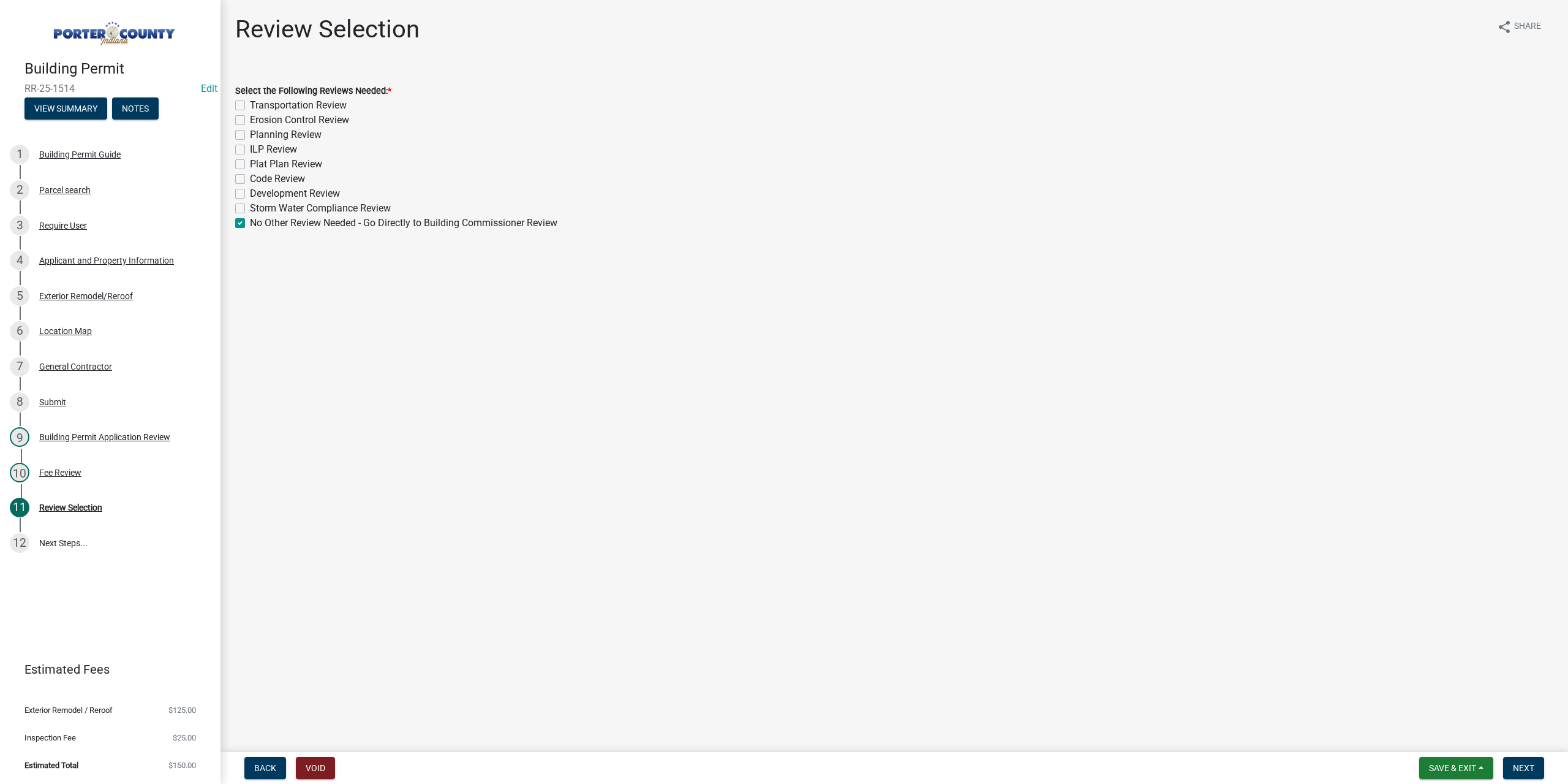
checkbox input "false"
checkbox input "true"
click at [1523, 769] on span "Next" at bounding box center [1523, 768] width 21 height 10
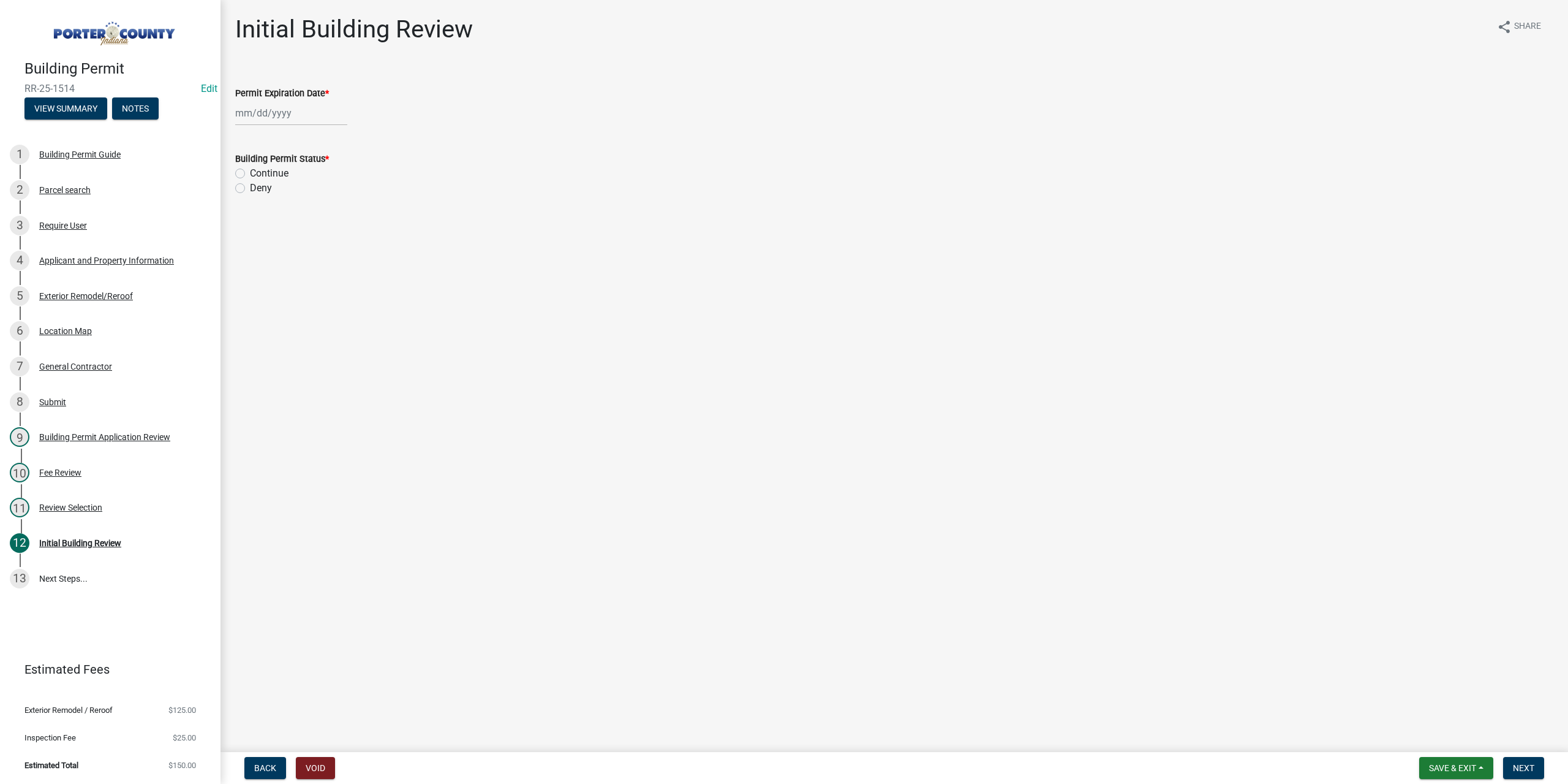
click at [261, 106] on div at bounding box center [291, 113] width 112 height 25
select select "8"
click at [299, 140] on select "Jan Feb Mar Apr May Jun [DATE] Aug Sep Oct Nov Dec" at bounding box center [284, 140] width 50 height 19
click at [345, 140] on select "1525 1526 1527 1528 1529 1530 1531 1532 1533 1534 1535 1536 1537 1538 1539 1540…" at bounding box center [331, 140] width 44 height 19
select select "2026"
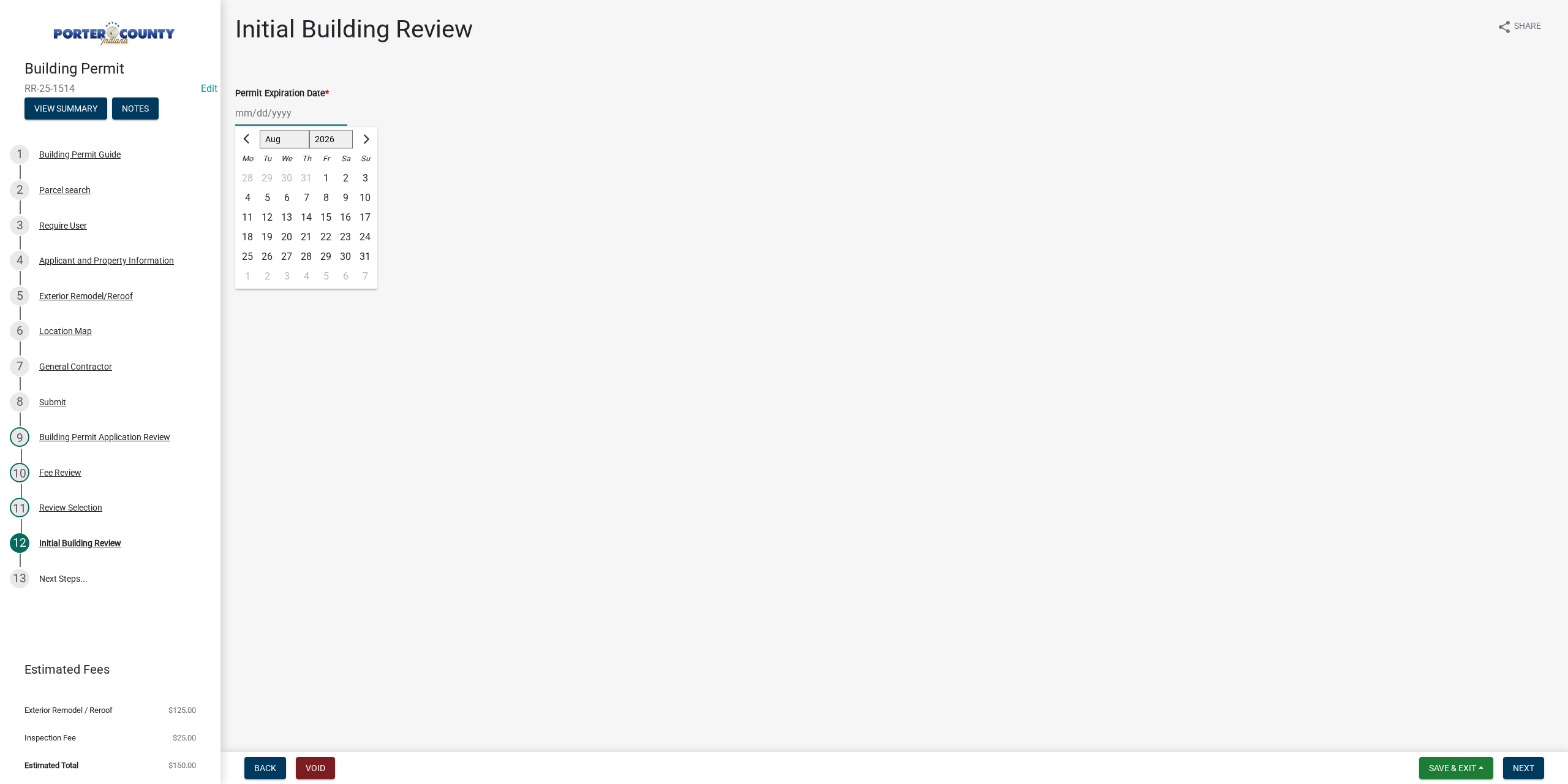
click at [309, 130] on select "1525 1526 1527 1528 1529 1530 1531 1532 1533 1534 1535 1536 1537 1538 1539 1540…" at bounding box center [331, 140] width 44 height 19
click at [330, 220] on div "14" at bounding box center [325, 217] width 19 height 19
type input "[DATE]"
click at [250, 172] on label "Continue" at bounding box center [269, 172] width 39 height 14
click at [250, 172] on input "Continue" at bounding box center [253, 169] width 8 height 8
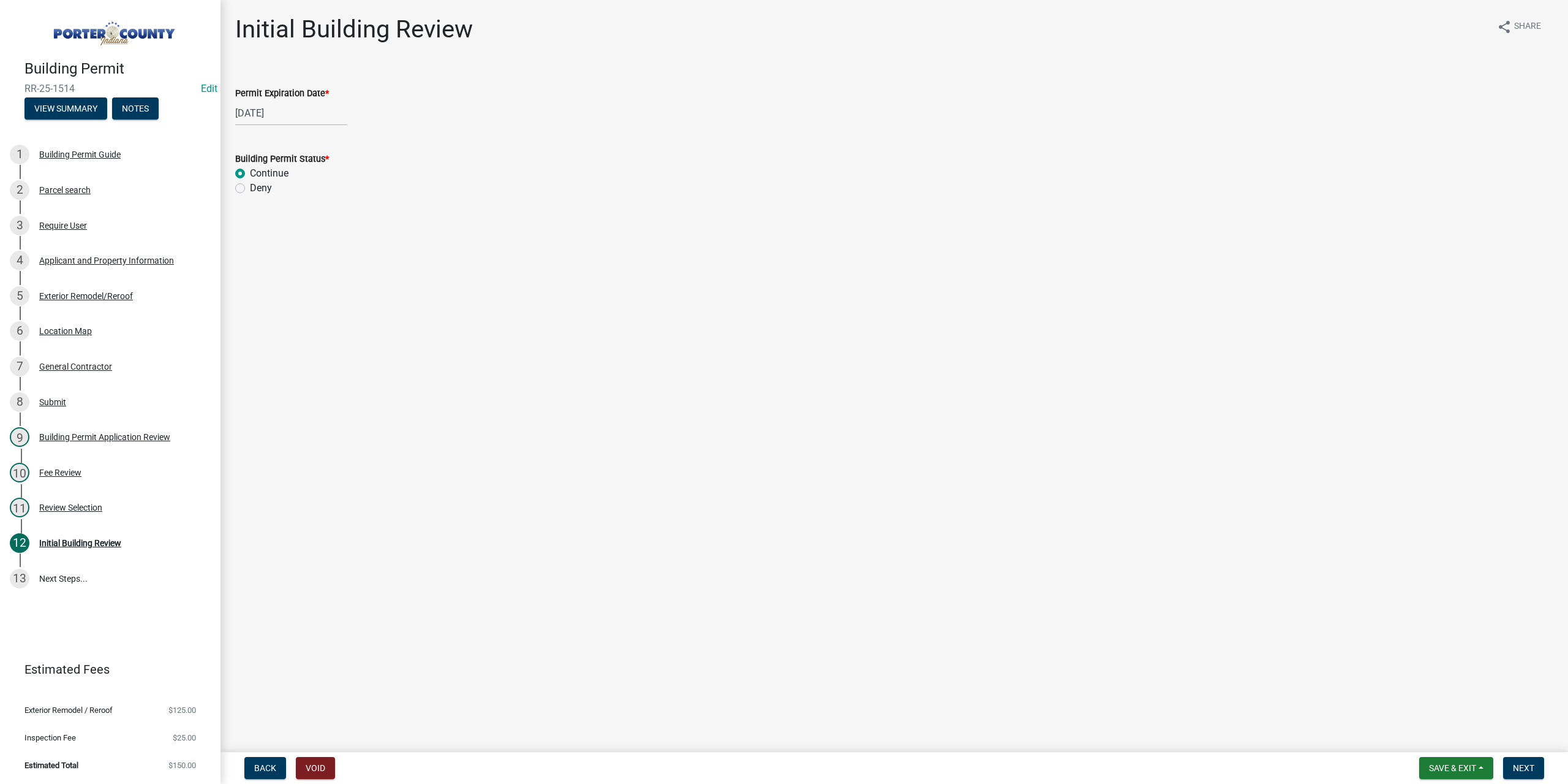
radio input "true"
drag, startPoint x: 1517, startPoint y: 764, endPoint x: 1318, endPoint y: 712, distance: 205.7
click at [1517, 763] on span "Next" at bounding box center [1523, 768] width 21 height 10
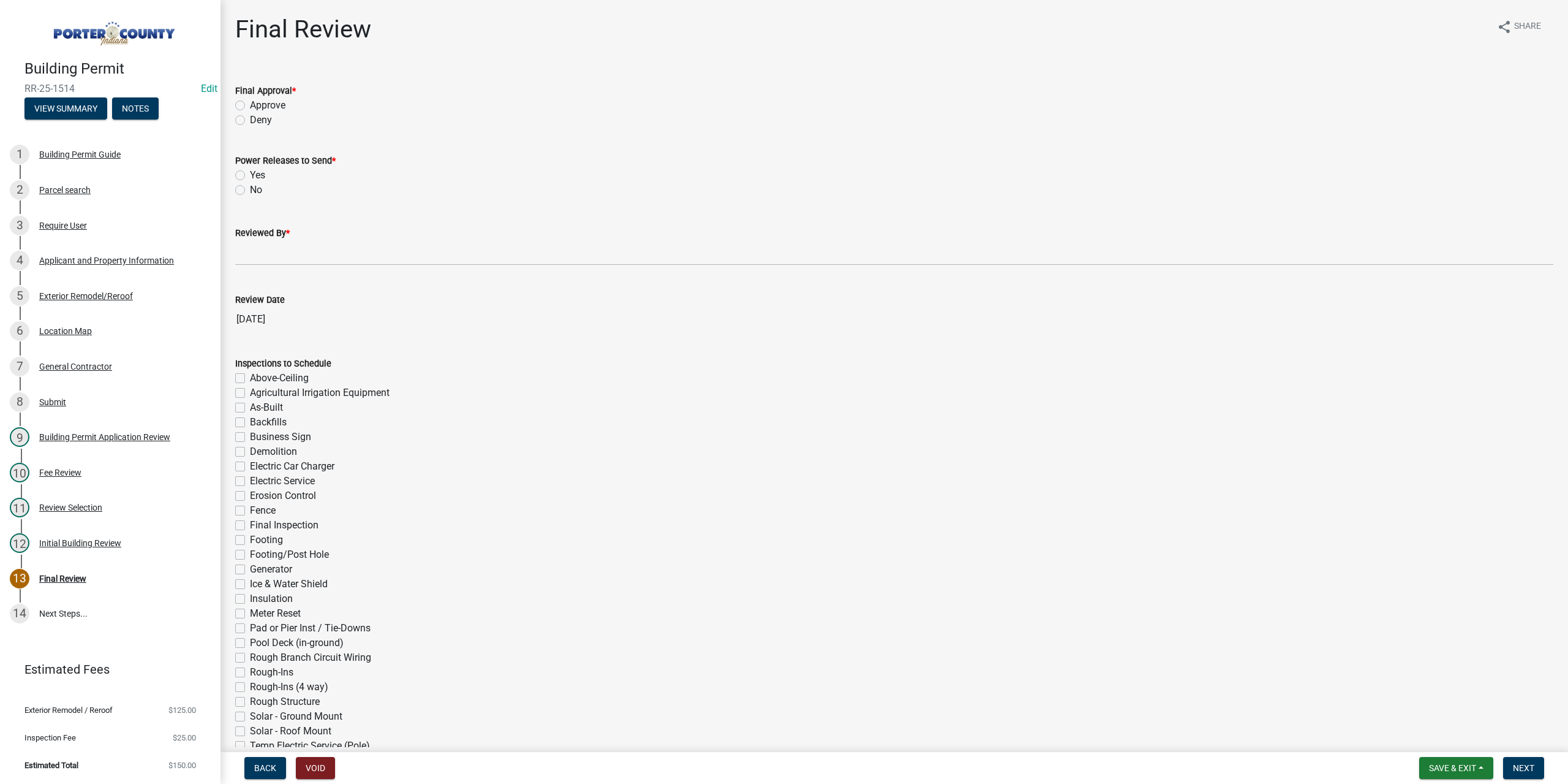
click at [250, 103] on label "Approve" at bounding box center [267, 105] width 35 height 14
click at [250, 103] on input "Approve" at bounding box center [253, 102] width 8 height 8
radio input "true"
click at [250, 187] on label "No" at bounding box center [256, 189] width 13 height 14
click at [250, 187] on input "No" at bounding box center [253, 186] width 8 height 8
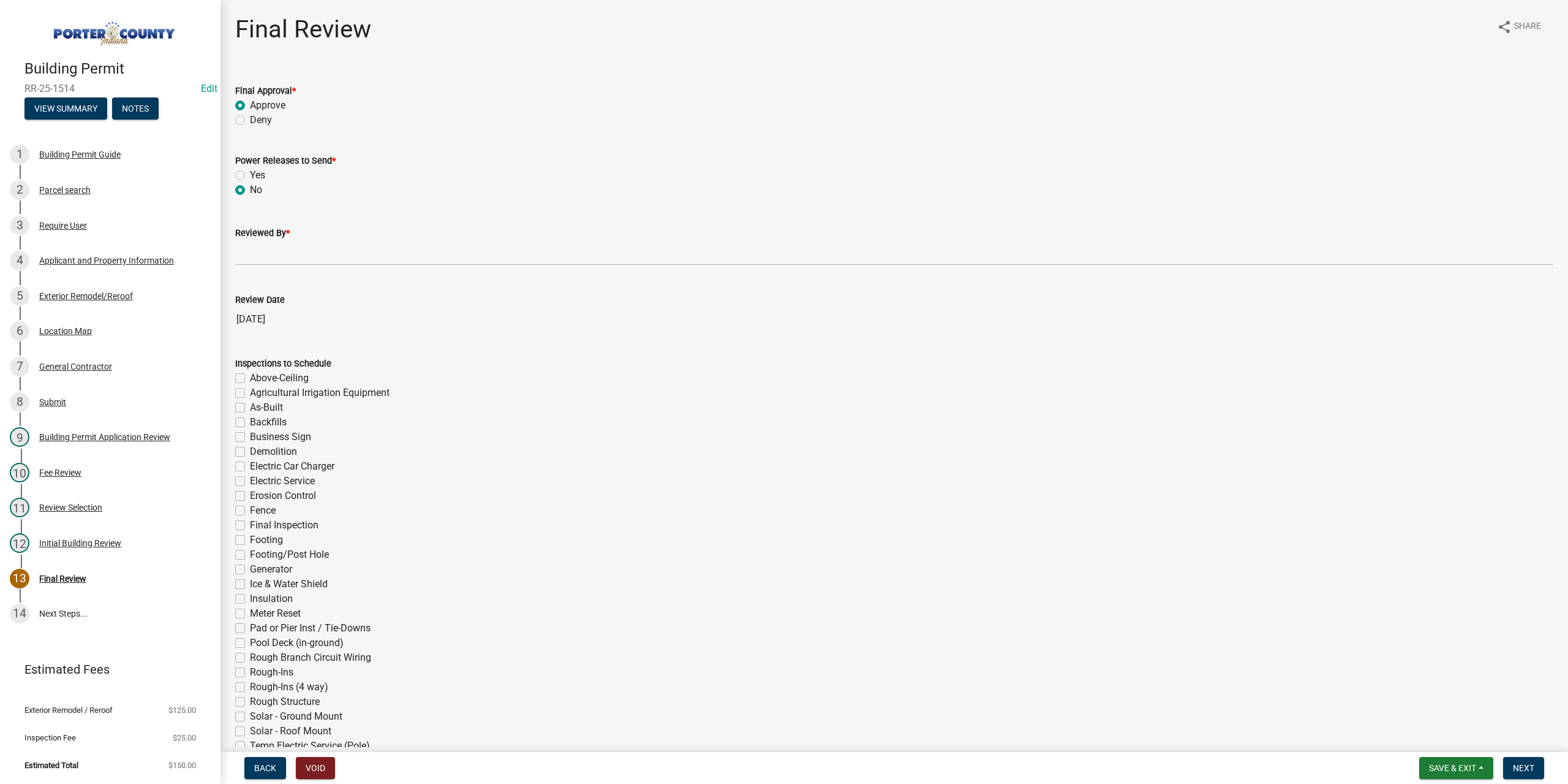
radio input "true"
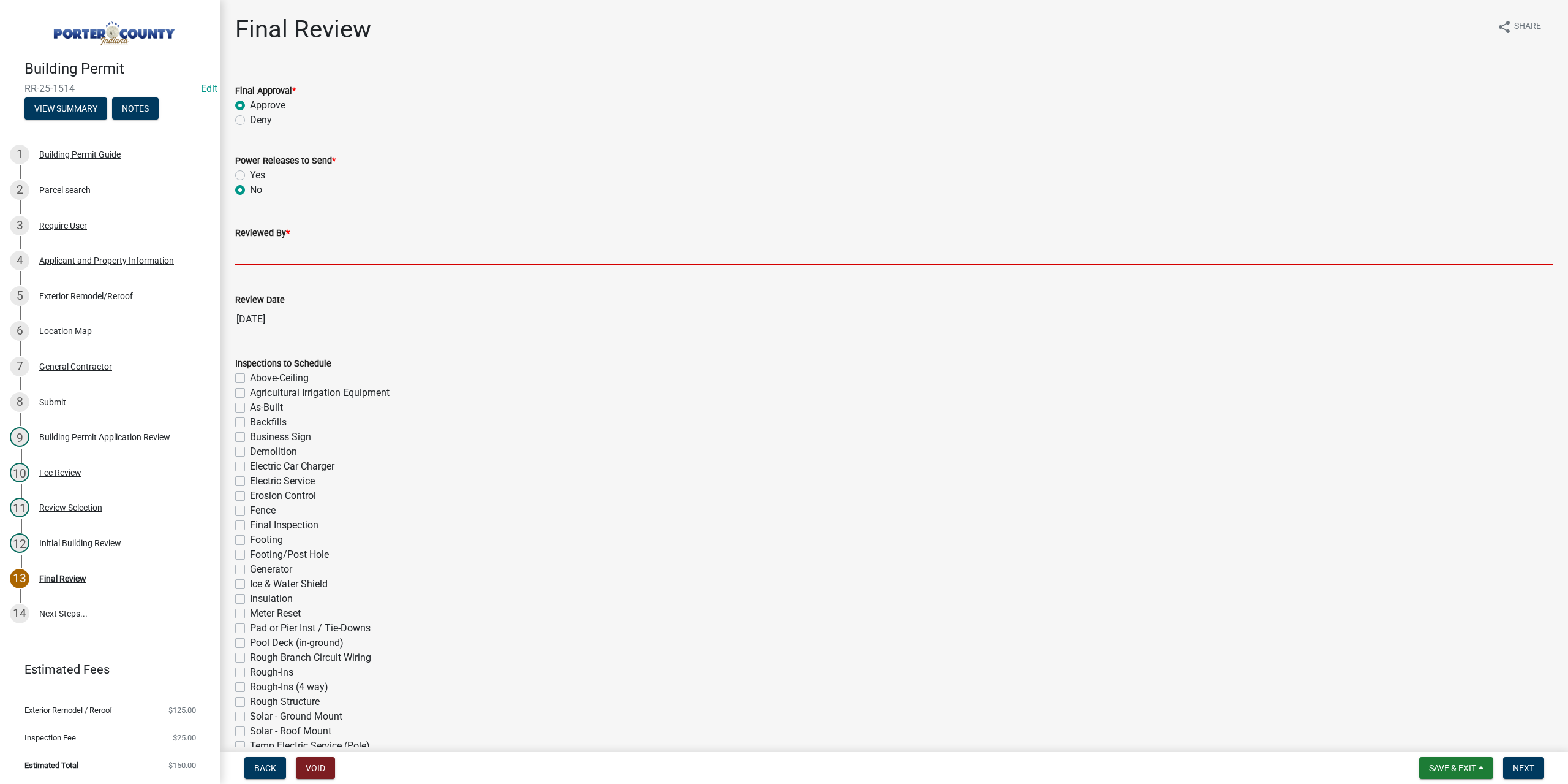
click at [240, 247] on input "Reviewed By *" at bounding box center [895, 253] width 1318 height 25
type input "TT"
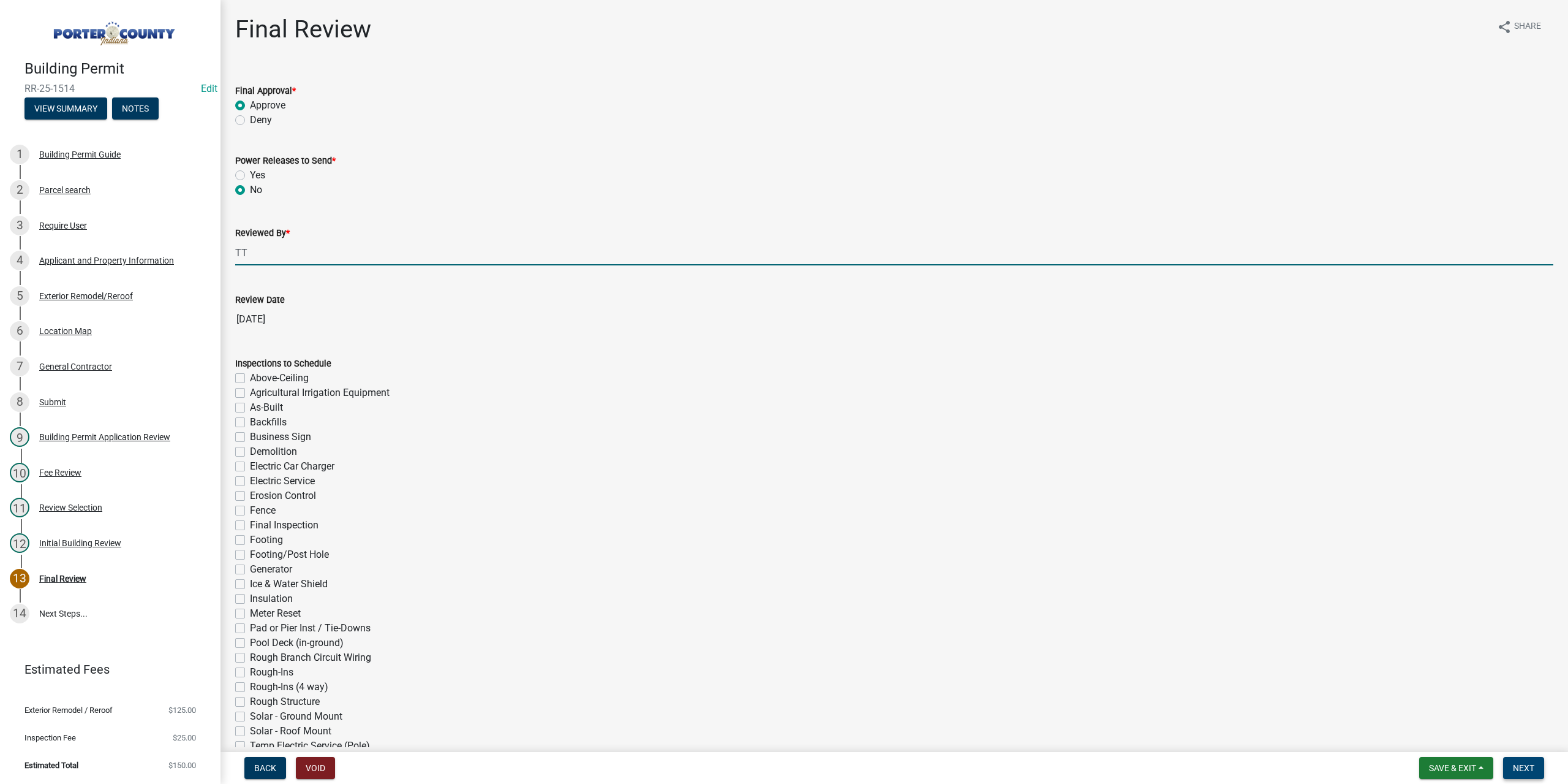
click at [1528, 760] on button "Next" at bounding box center [1523, 768] width 41 height 22
